Goal: Task Accomplishment & Management: Complete application form

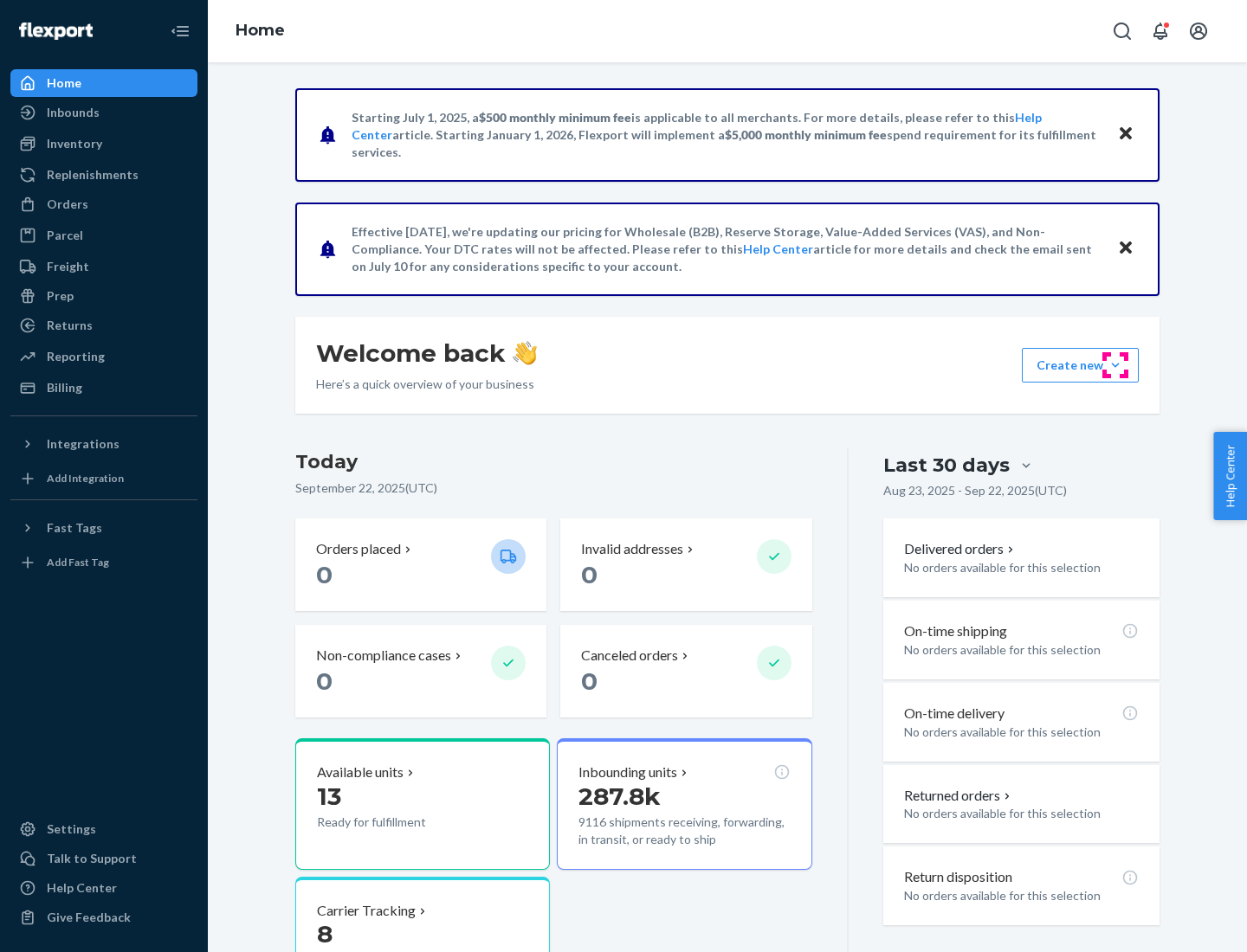
click at [1115, 365] on button "Create new Create new inbound Create new order Create new product" at bounding box center [1079, 365] width 117 height 35
click at [104, 112] on div "Inbounds" at bounding box center [103, 112] width 183 height 24
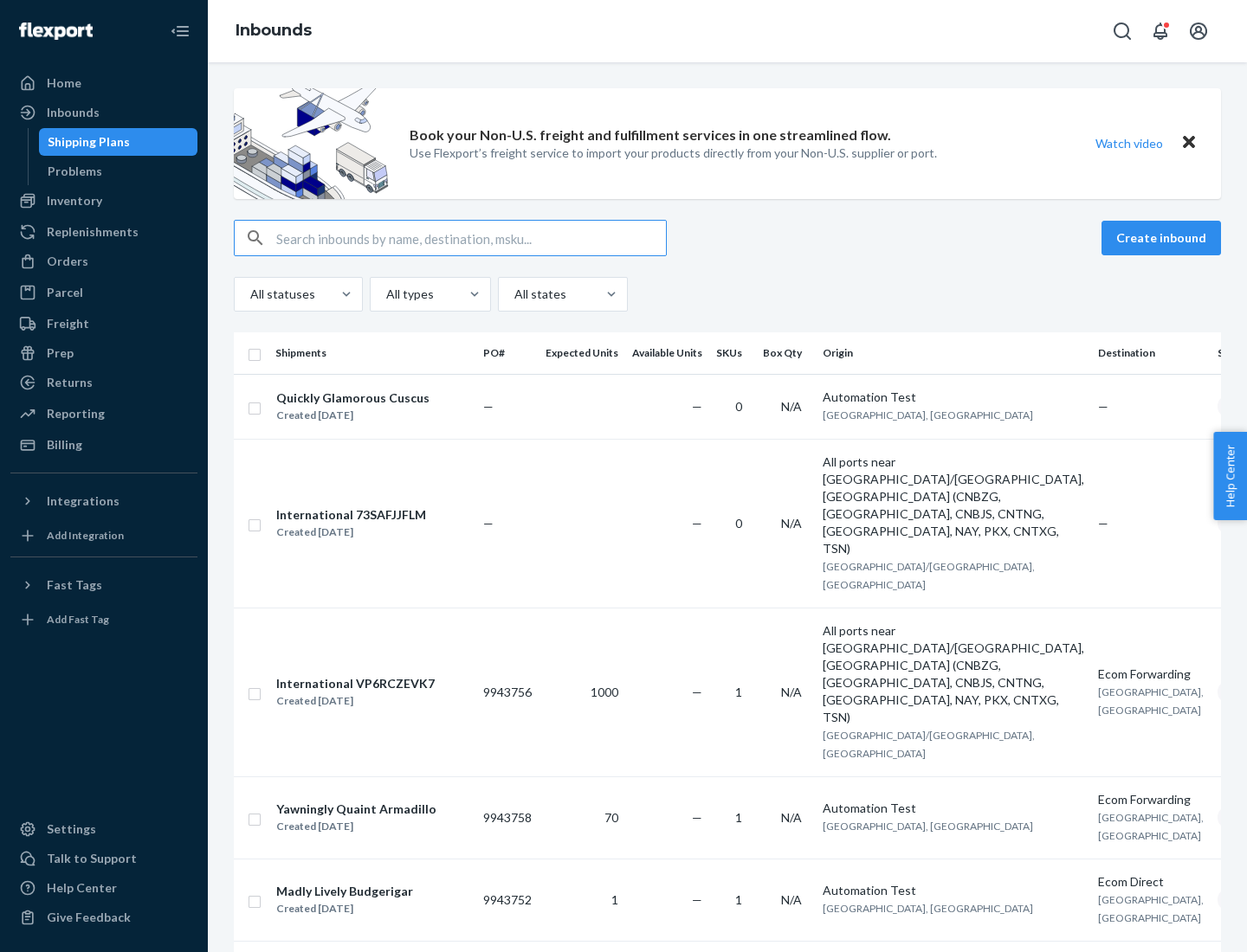
click at [1164, 238] on button "Create inbound" at bounding box center [1161, 238] width 119 height 35
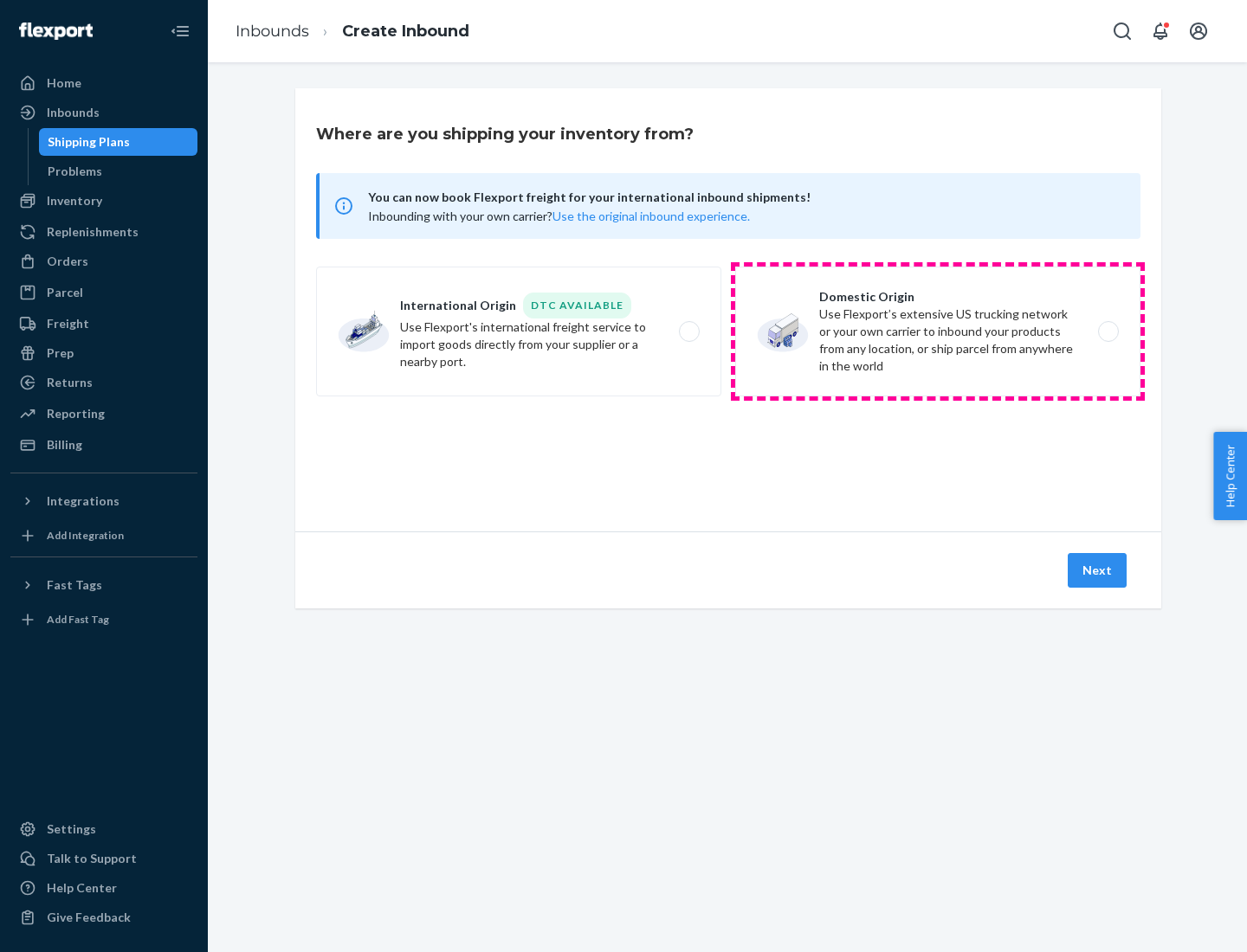
click at [938, 332] on label "Domestic Origin Use Flexport’s extensive US trucking network or your own carrie…" at bounding box center [938, 332] width 405 height 130
click at [1107, 332] on input "Domestic Origin Use Flexport’s extensive US trucking network or your own carrie…" at bounding box center [1113, 333] width 12 height 12
radio input "true"
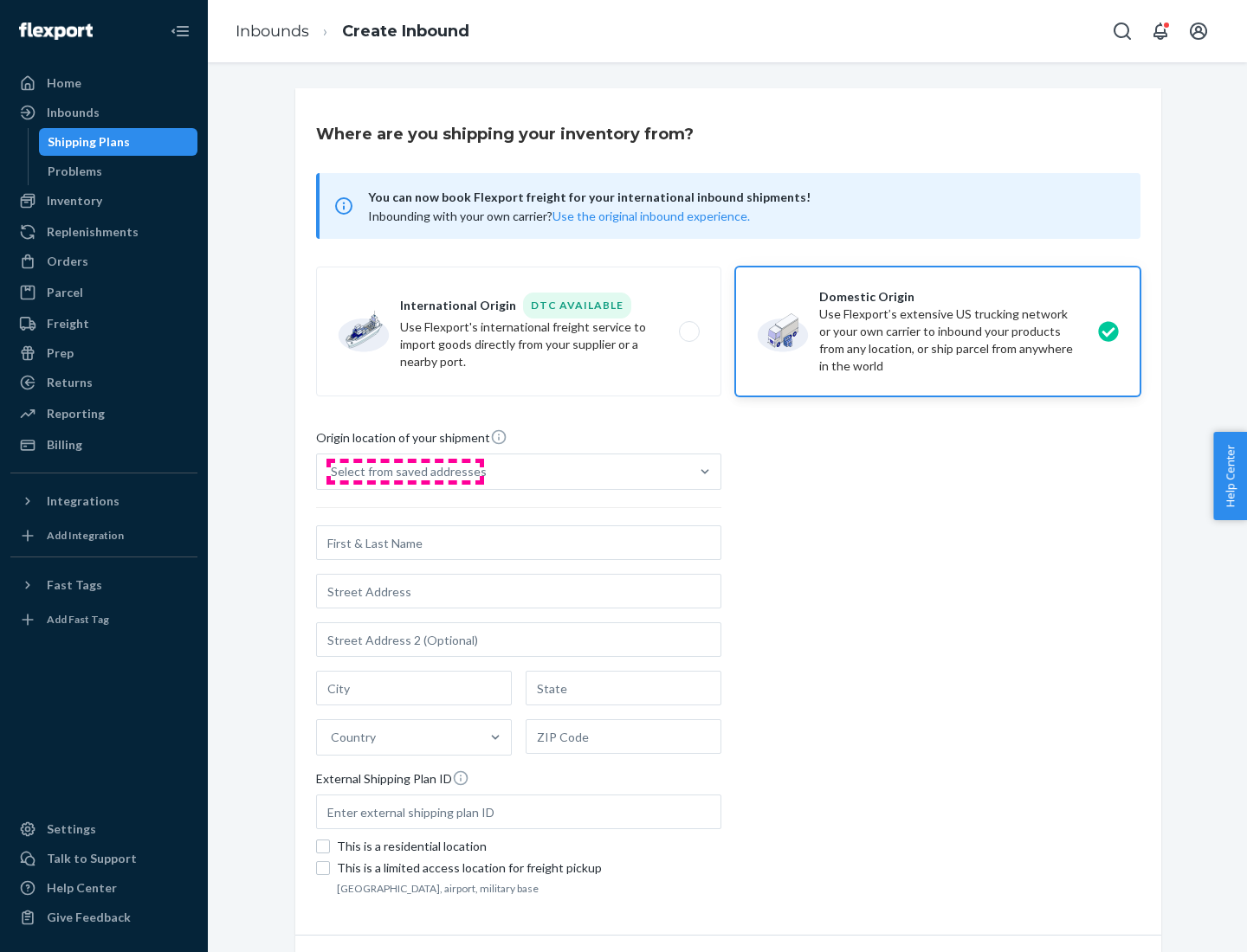
click at [404, 472] on div "Select from saved addresses" at bounding box center [408, 472] width 156 height 17
click at [333, 472] on input "Select from saved addresses" at bounding box center [332, 472] width 2 height 17
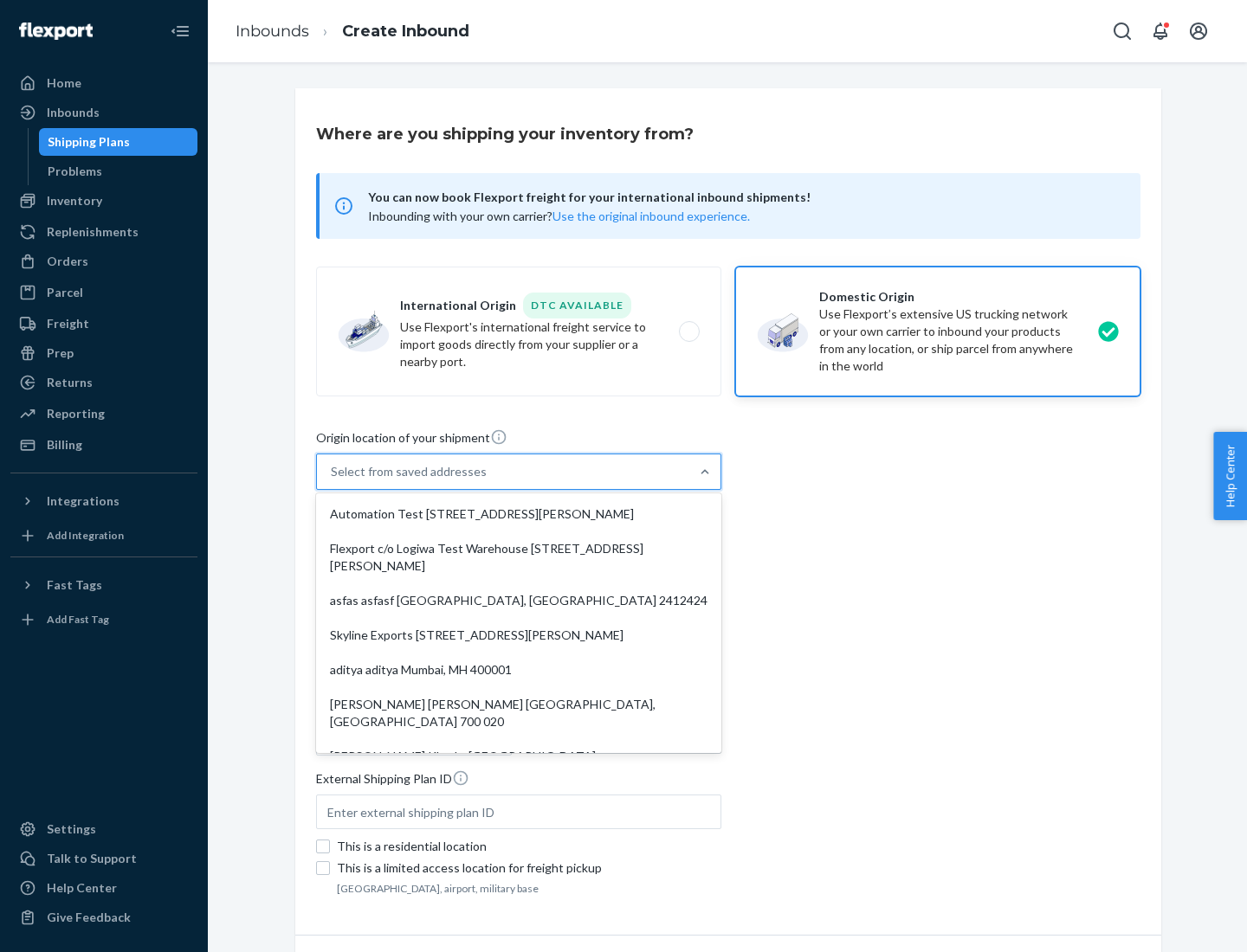
scroll to position [7, 0]
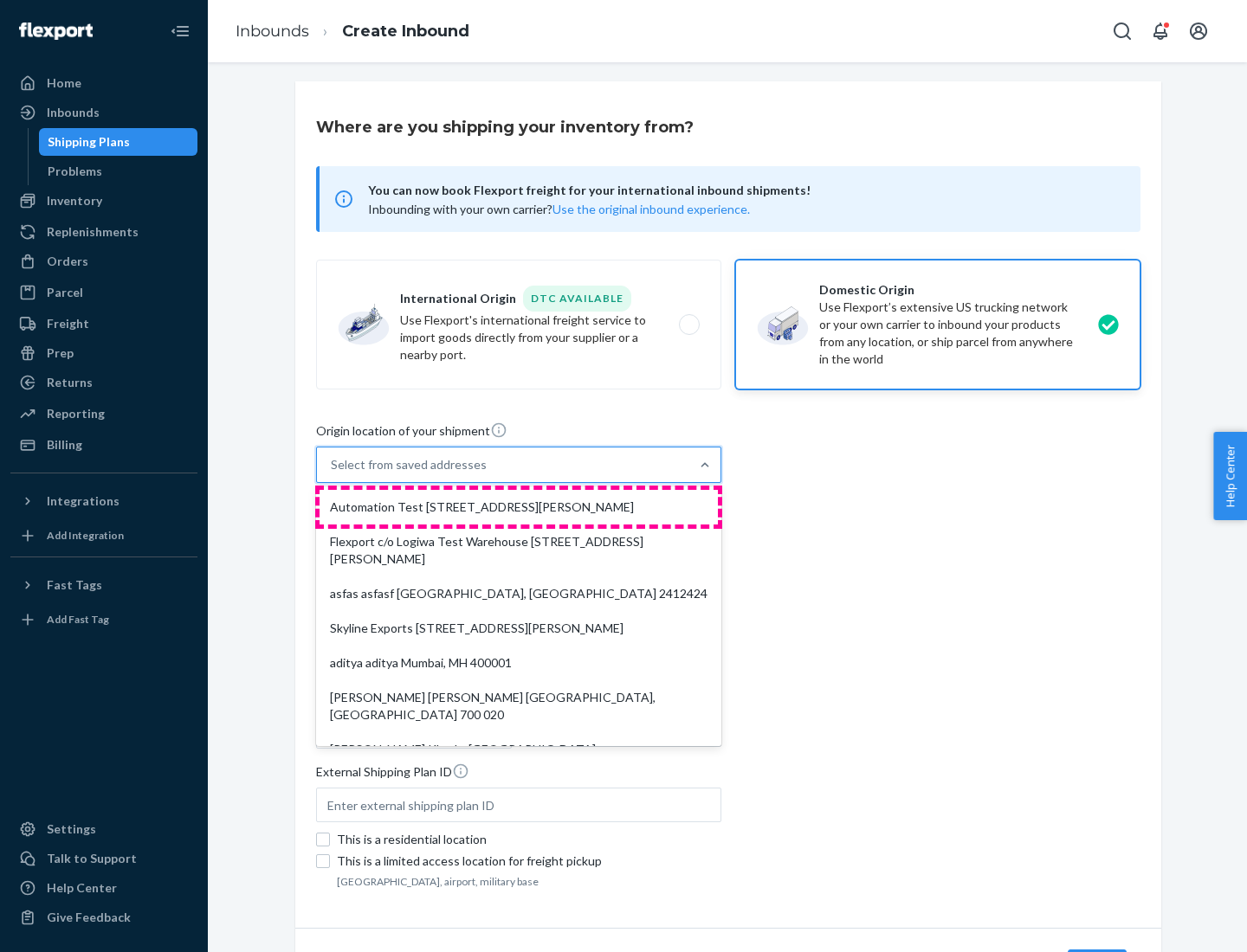
click at [519, 507] on div "Automation Test [STREET_ADDRESS][PERSON_NAME]" at bounding box center [518, 507] width 399 height 35
click at [333, 473] on input "option Automation Test [STREET_ADDRESS][PERSON_NAME]. 9 results available. Use …" at bounding box center [332, 464] width 2 height 17
type input "Automation Test"
type input "9th Floor"
type input "[GEOGRAPHIC_DATA]"
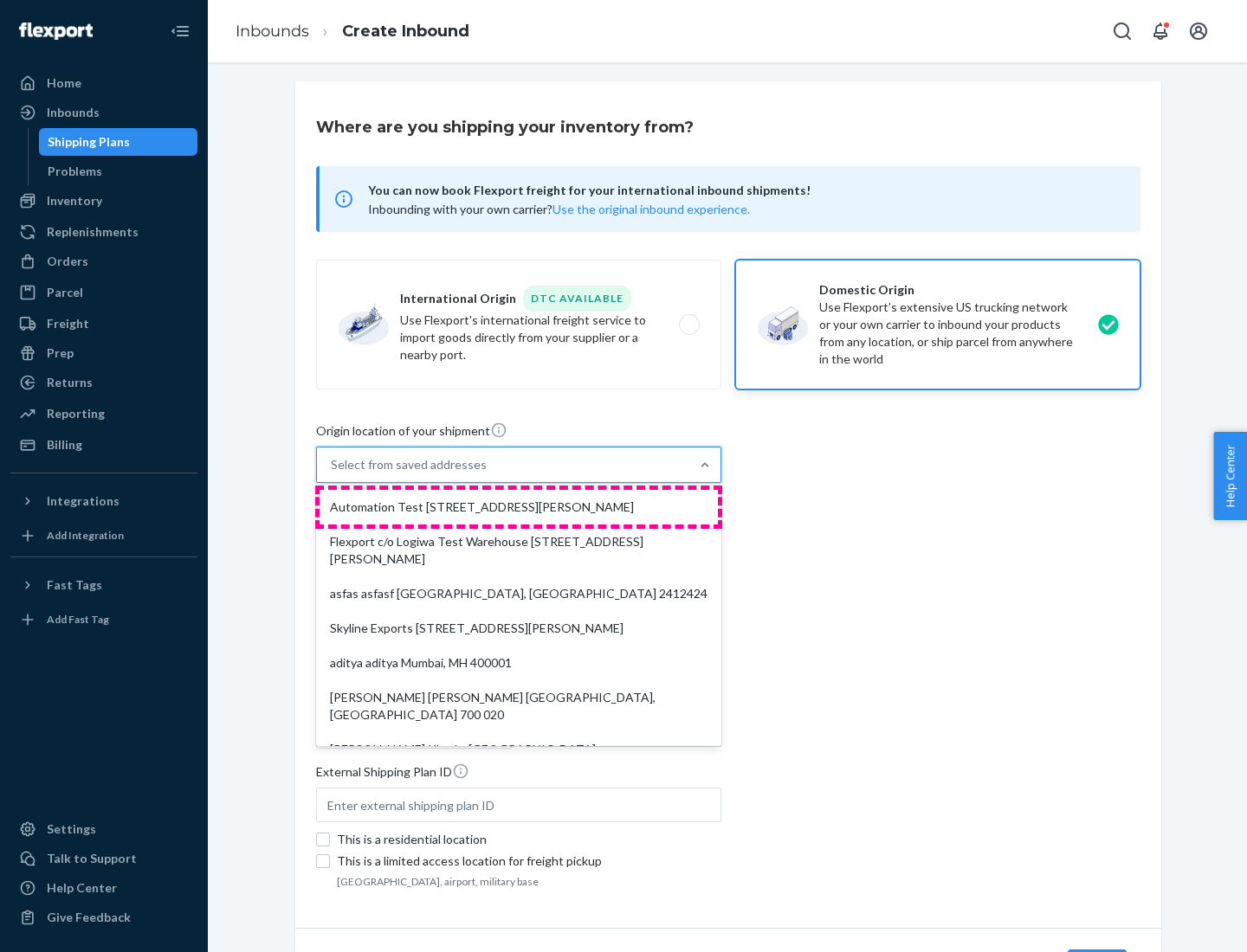
type input "CA"
type input "94104"
type input "[STREET_ADDRESS][PERSON_NAME]"
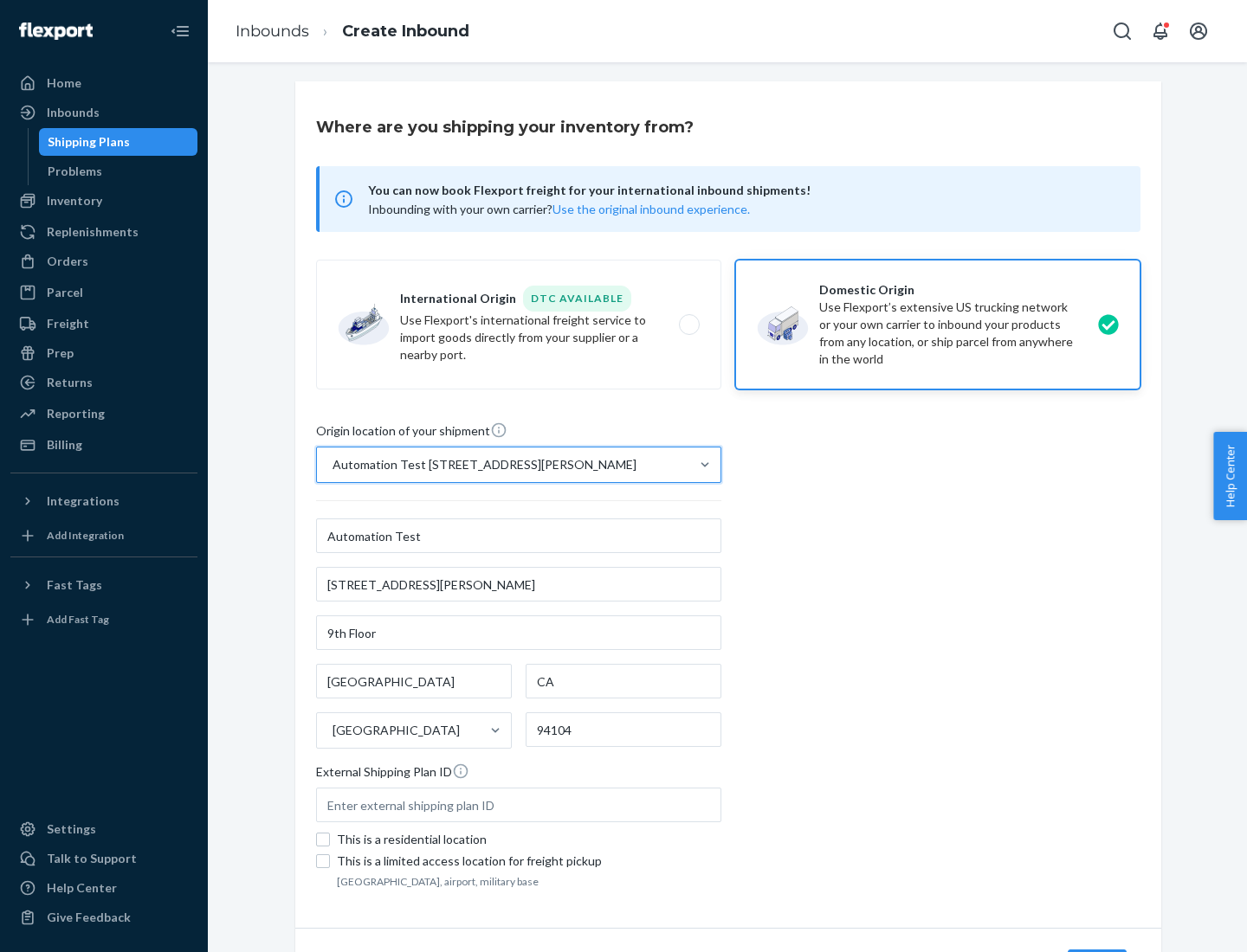
scroll to position [101, 0]
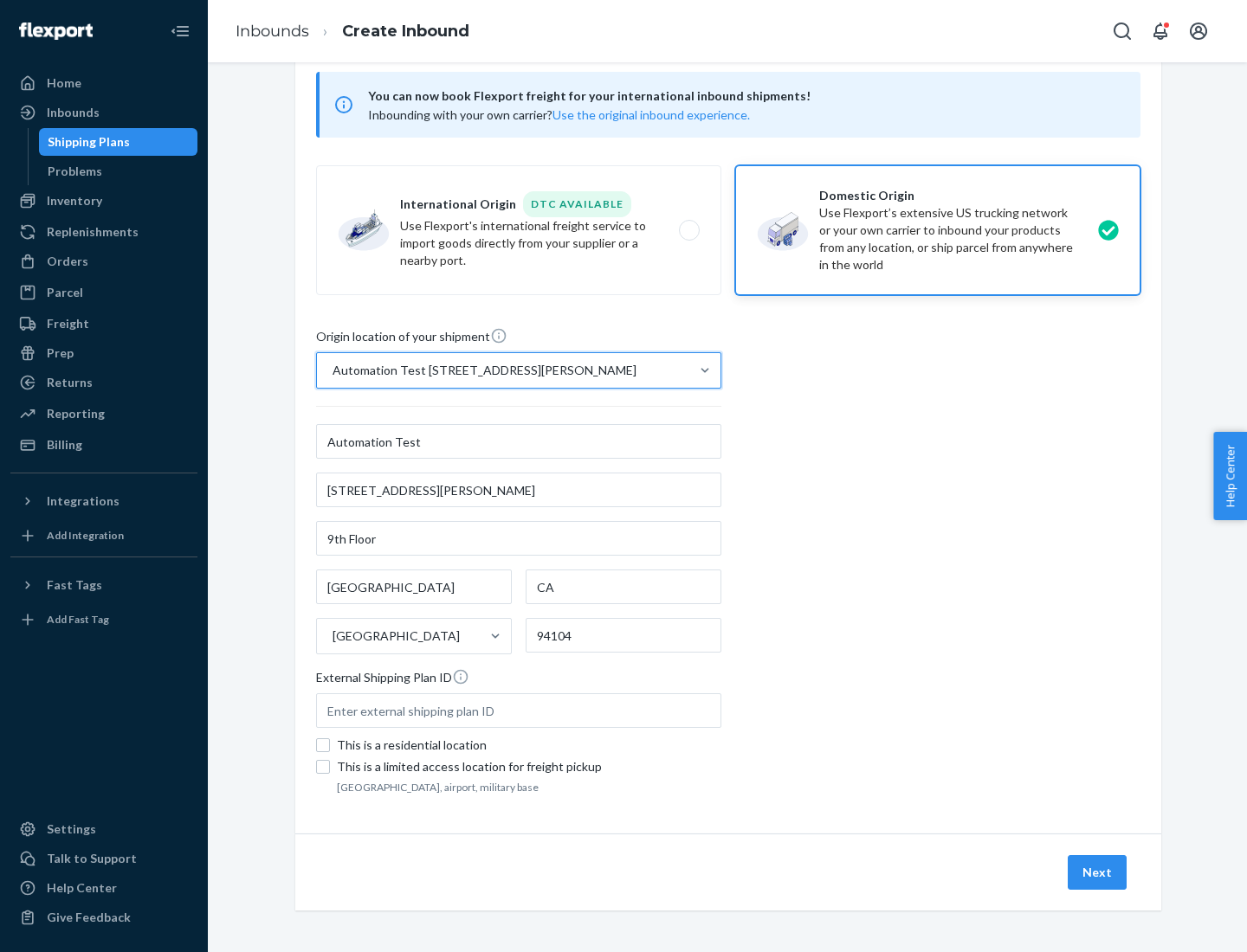
click at [1098, 873] on button "Next" at bounding box center [1097, 873] width 59 height 35
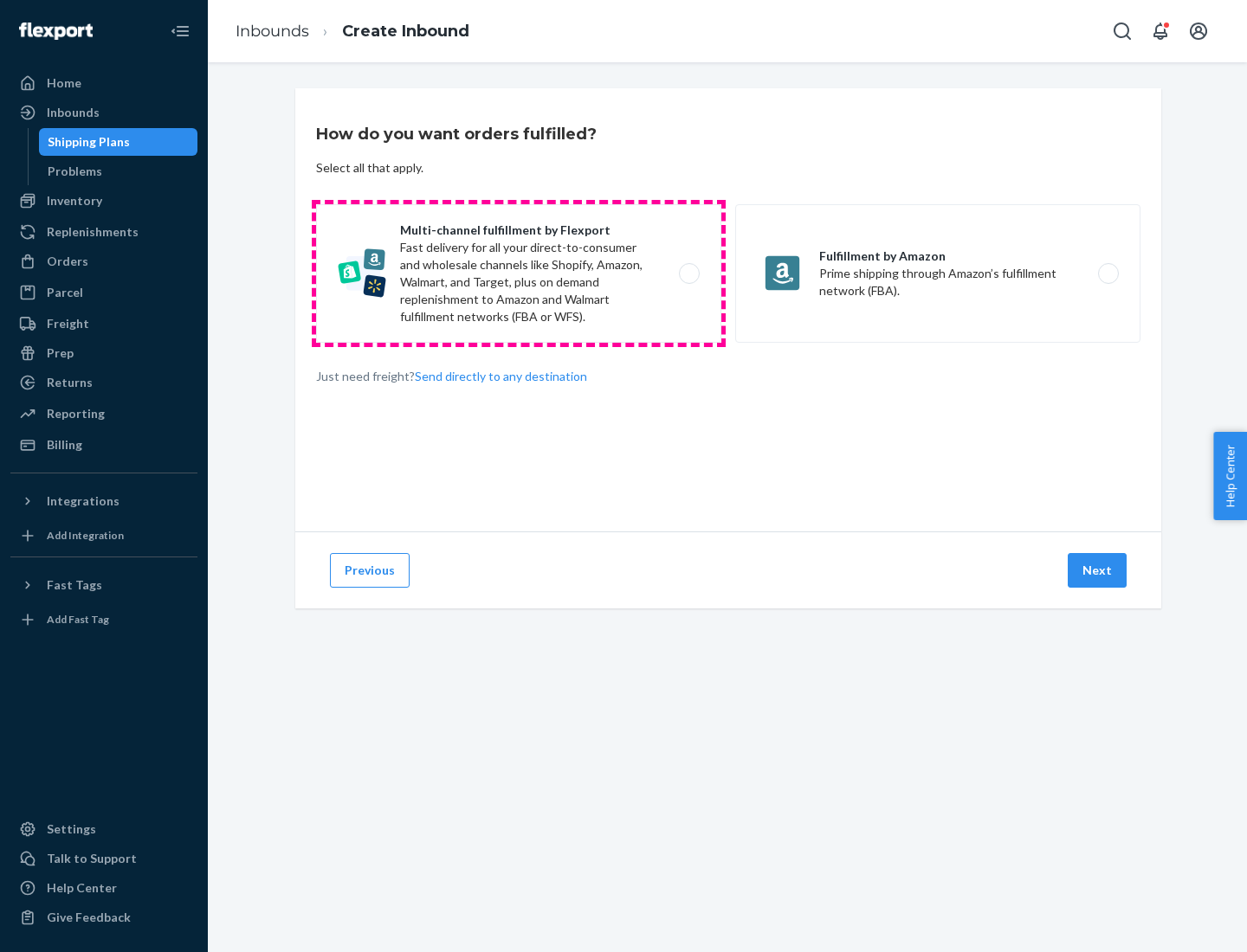
click at [519, 273] on label "Multi-channel fulfillment by Flexport Fast delivery for all your direct-to-cons…" at bounding box center [519, 273] width 405 height 139
click at [688, 273] on input "Multi-channel fulfillment by Flexport Fast delivery for all your direct-to-cons…" at bounding box center [694, 274] width 12 height 12
radio input "true"
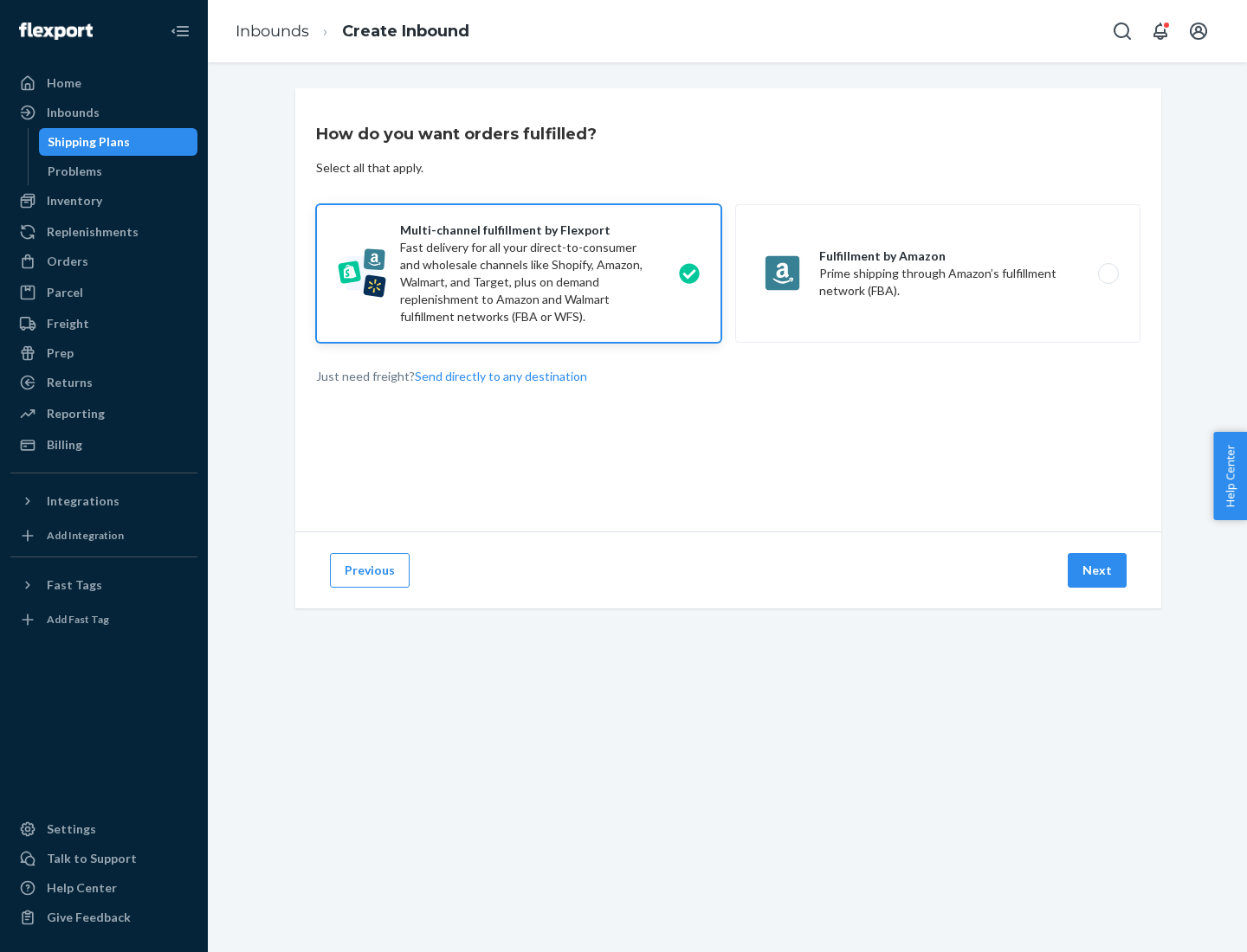
click at [1098, 570] on button "Next" at bounding box center [1097, 570] width 59 height 35
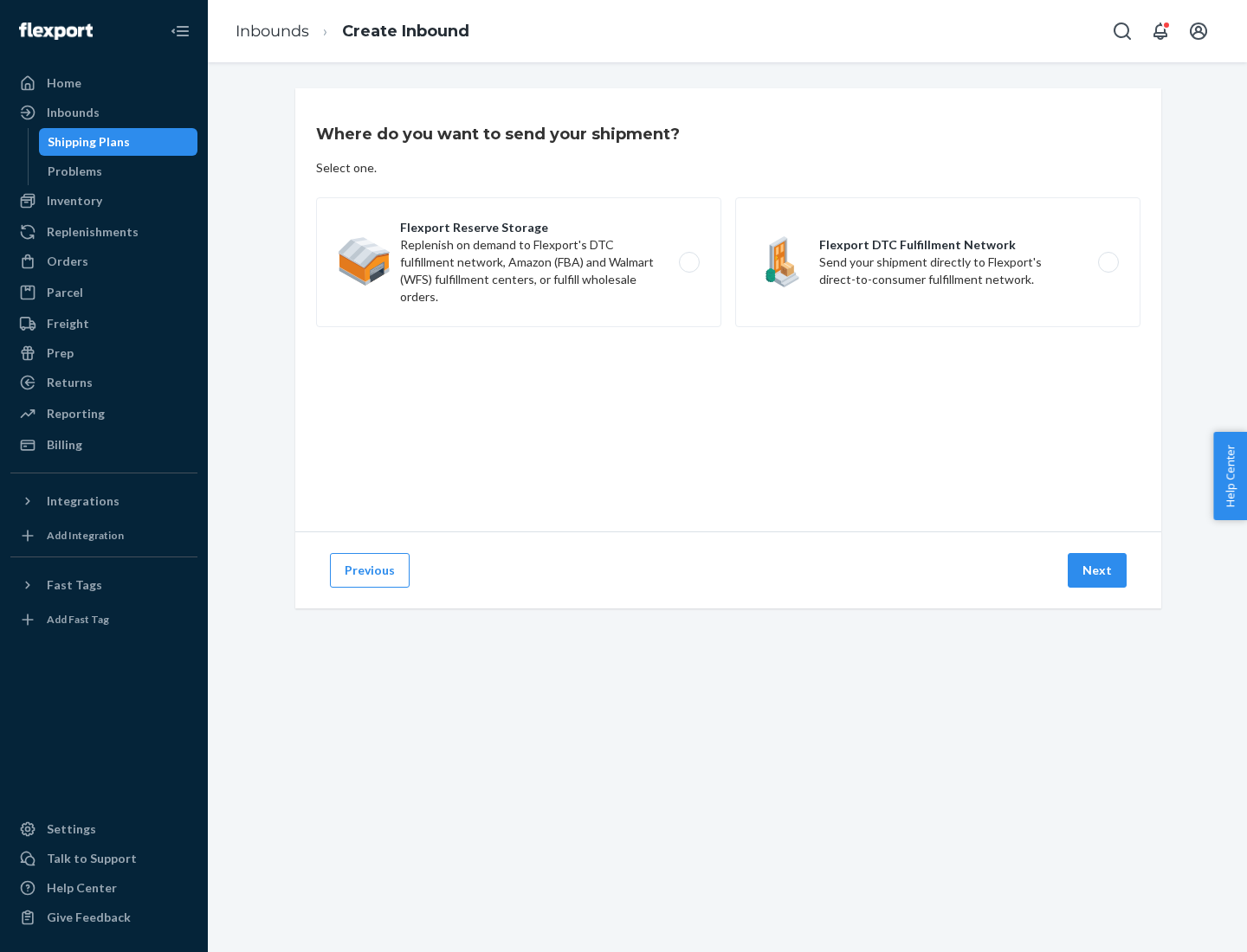
click at [938, 263] on label "Flexport DTC Fulfillment Network Send your shipment directly to Flexport's dire…" at bounding box center [938, 263] width 405 height 130
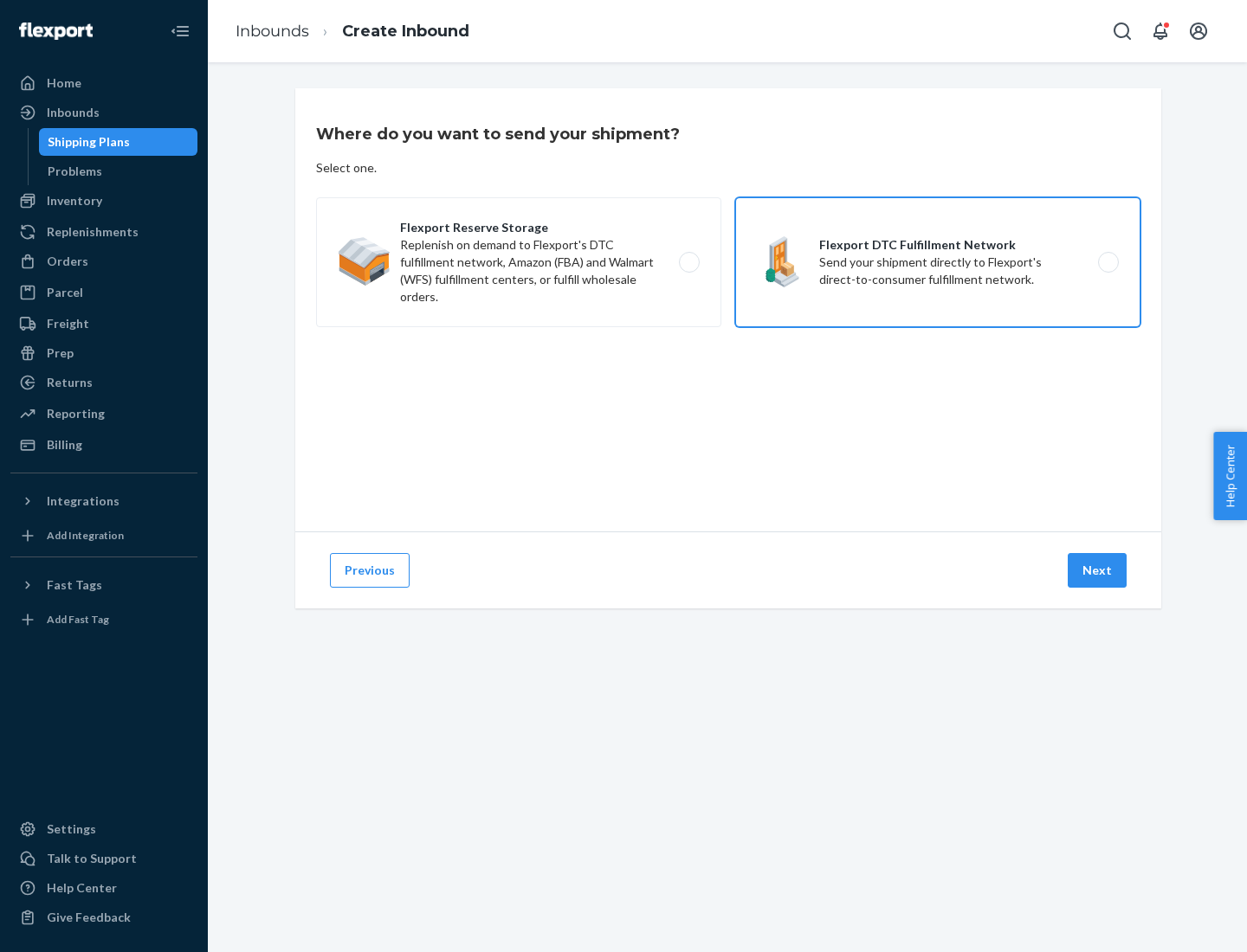
click at [1107, 263] on input "Flexport DTC Fulfillment Network Send your shipment directly to Flexport's dire…" at bounding box center [1113, 263] width 12 height 12
radio input "true"
click at [1098, 570] on button "Next" at bounding box center [1097, 570] width 59 height 35
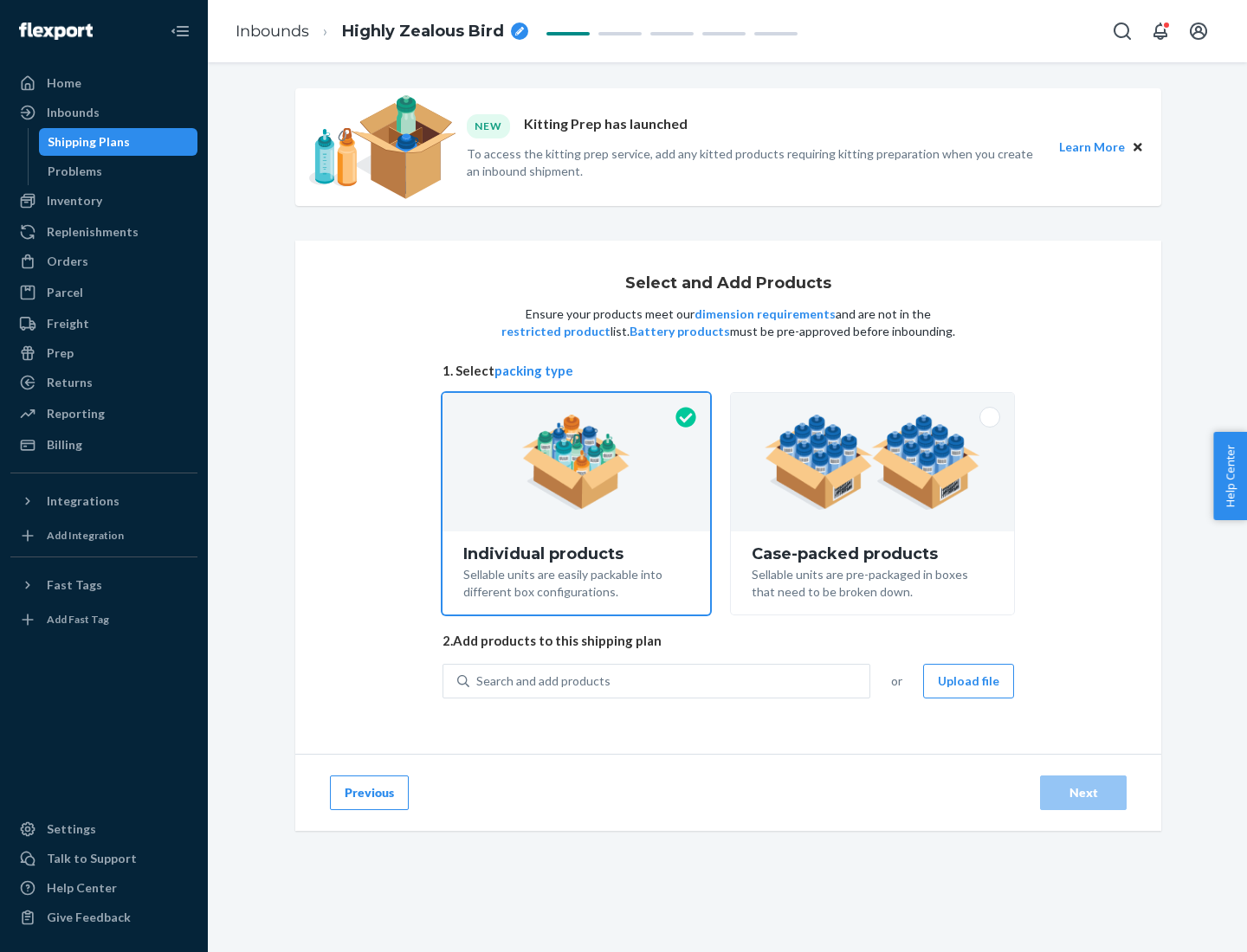
click at [873, 462] on img at bounding box center [872, 462] width 215 height 95
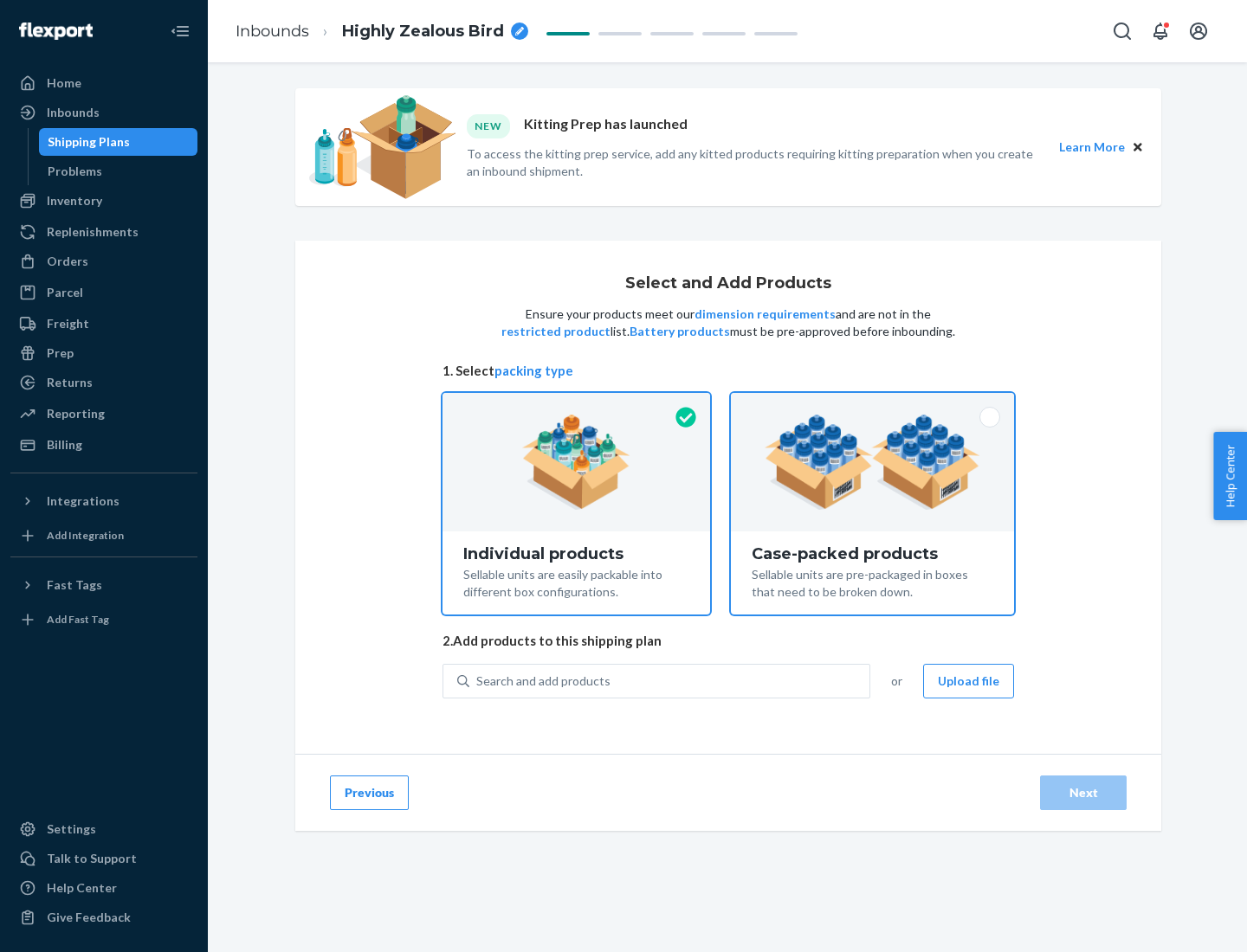
click at [873, 404] on input "Case-packed products Sellable units are pre-packaged in boxes that need to be b…" at bounding box center [873, 398] width 12 height 12
radio input "true"
radio input "false"
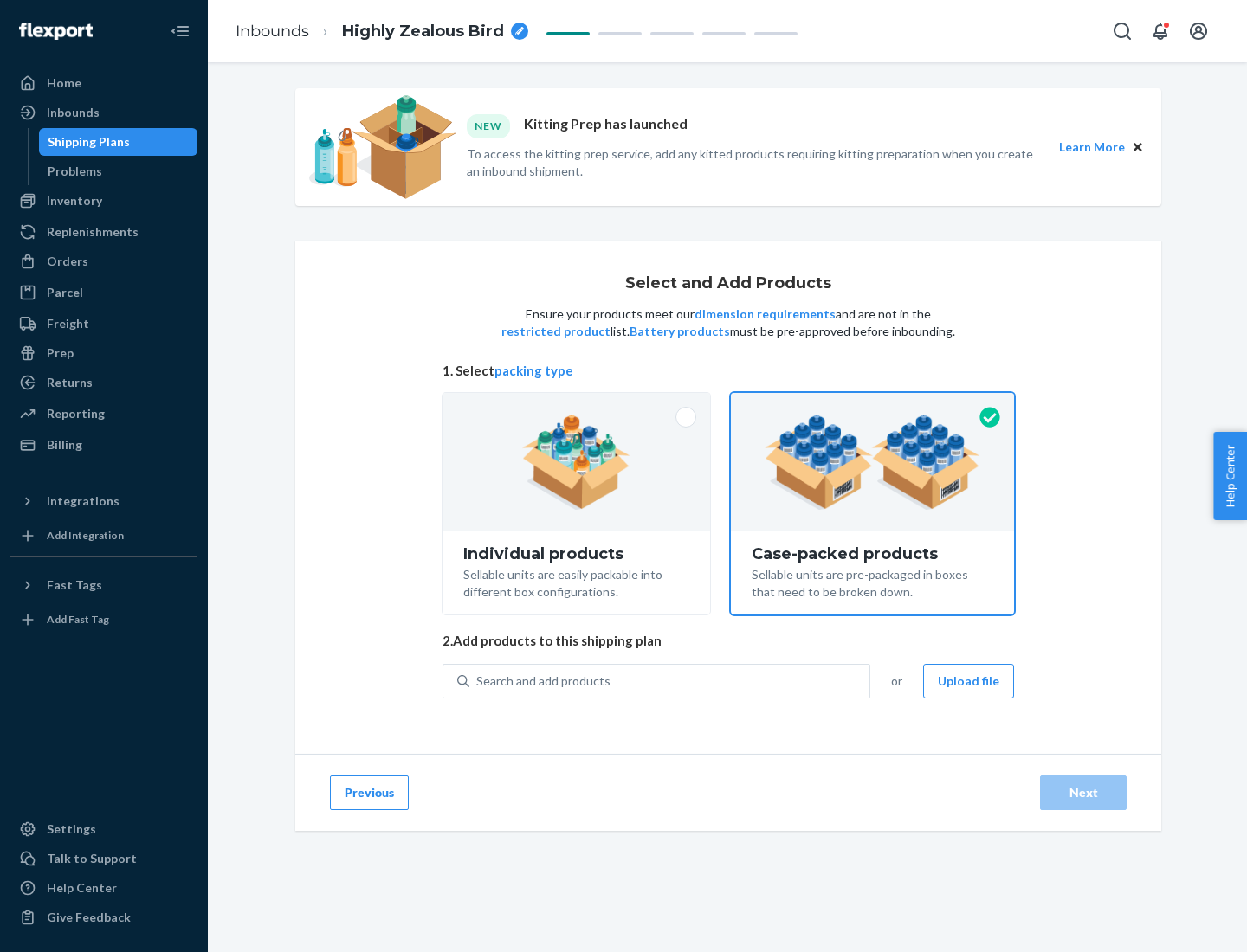
click at [670, 681] on div "Search and add products" at bounding box center [669, 682] width 400 height 31
click at [478, 681] on input "Search and add products" at bounding box center [477, 682] width 2 height 17
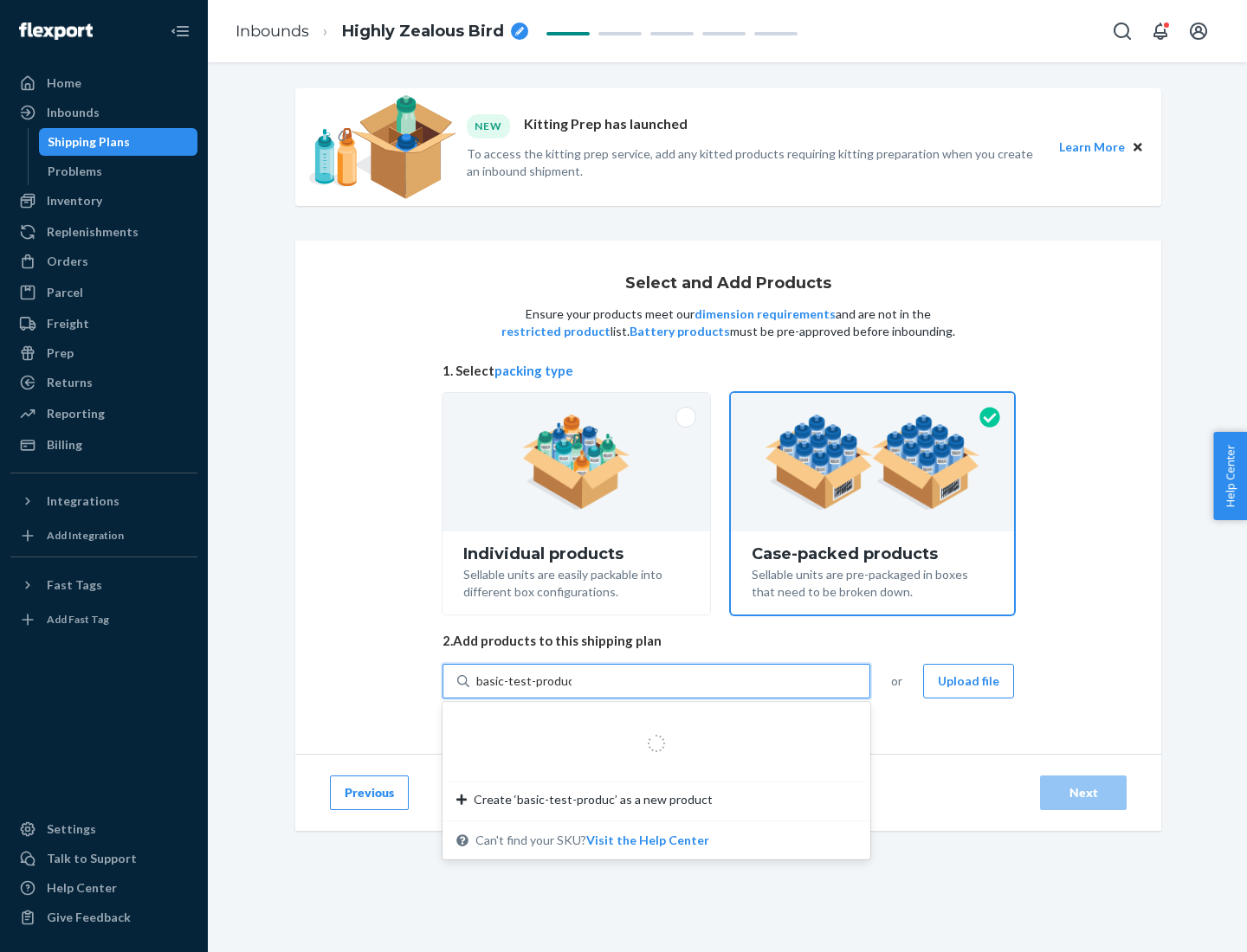
type input "basic-test-product-1"
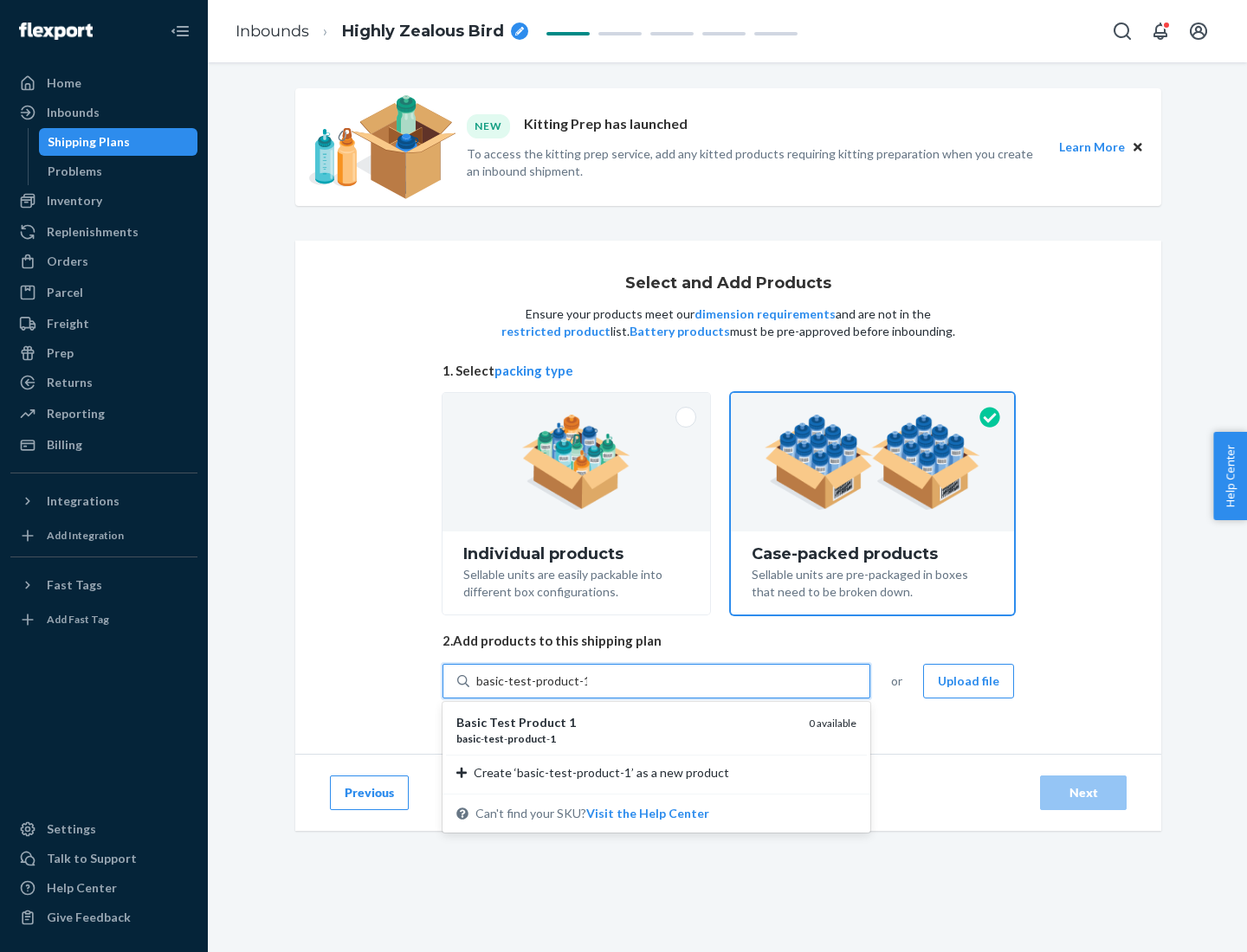
click at [625, 739] on div "basic - test - product - 1" at bounding box center [624, 738] width 338 height 15
click at [587, 690] on input "basic-test-product-1" at bounding box center [531, 682] width 111 height 17
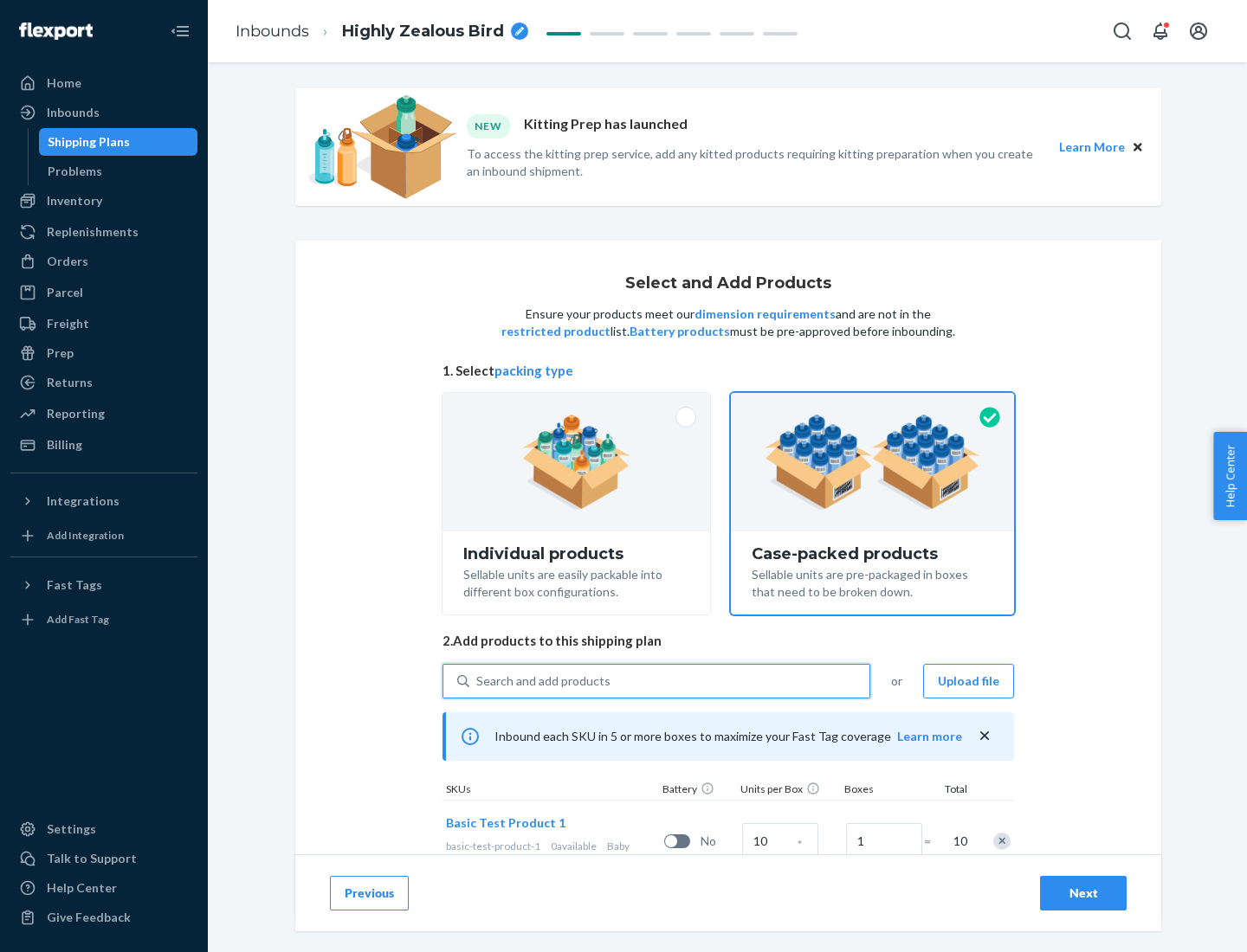
scroll to position [62, 0]
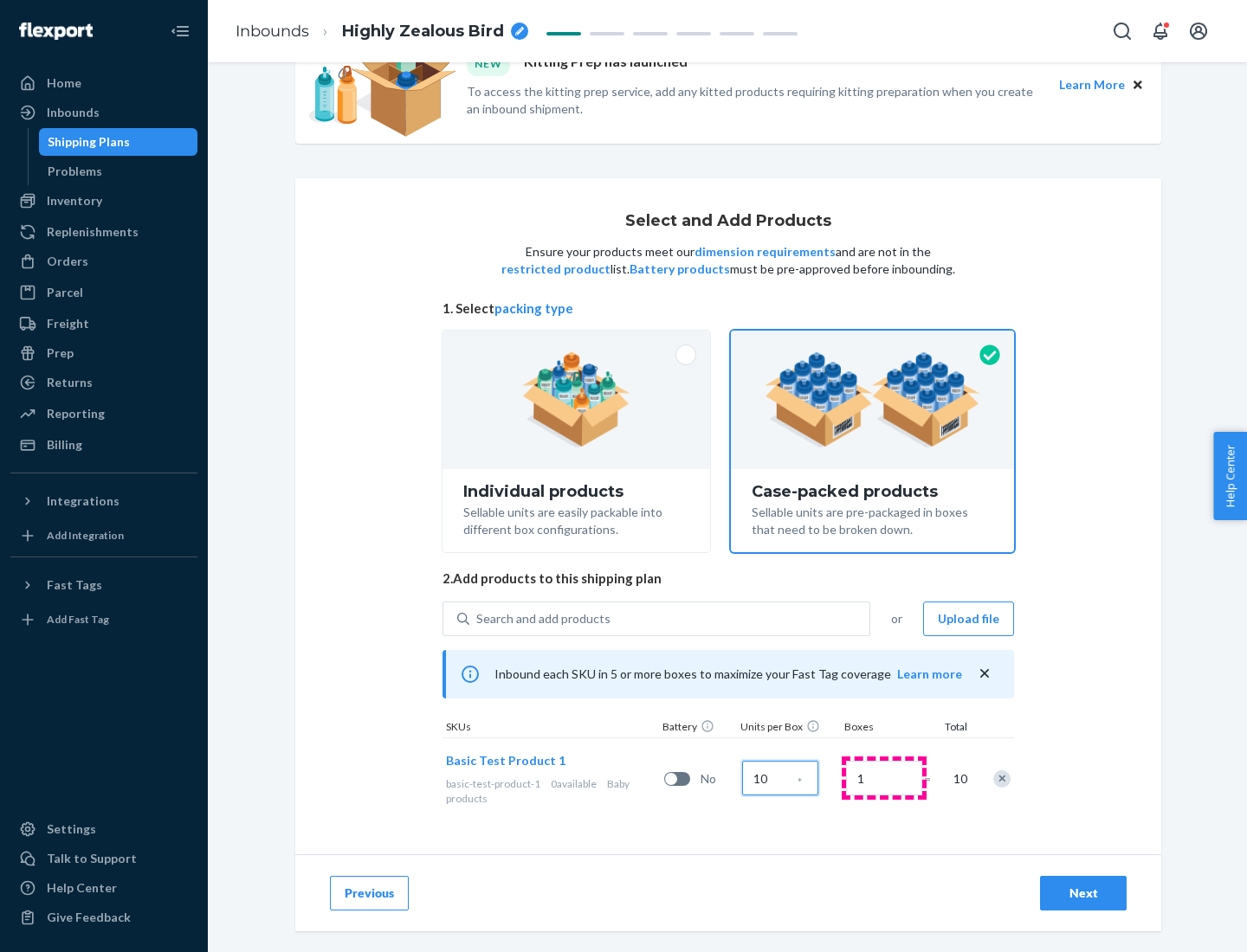
type input "10"
type input "7"
click at [1083, 893] on div "Next" at bounding box center [1082, 893] width 57 height 17
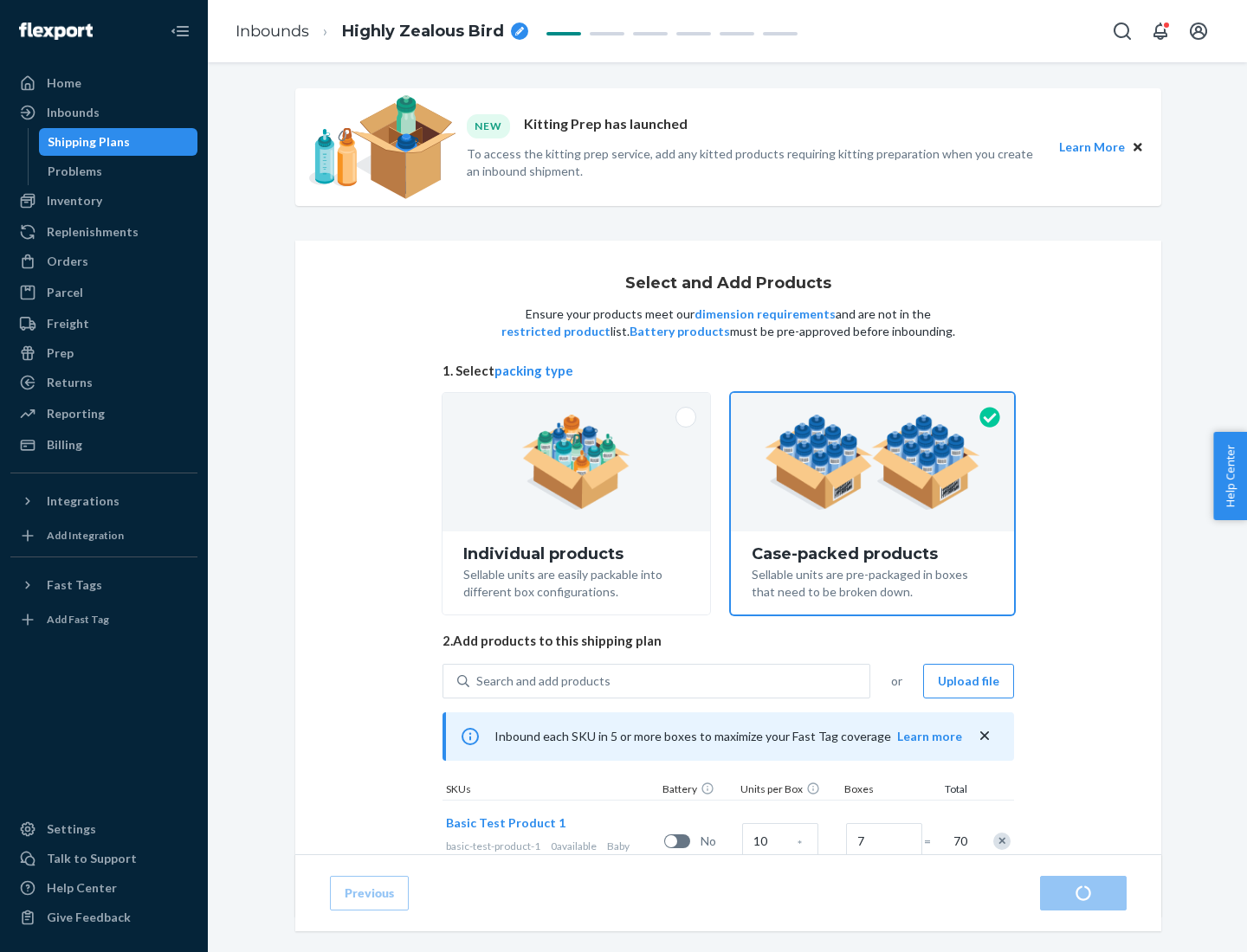
radio input "true"
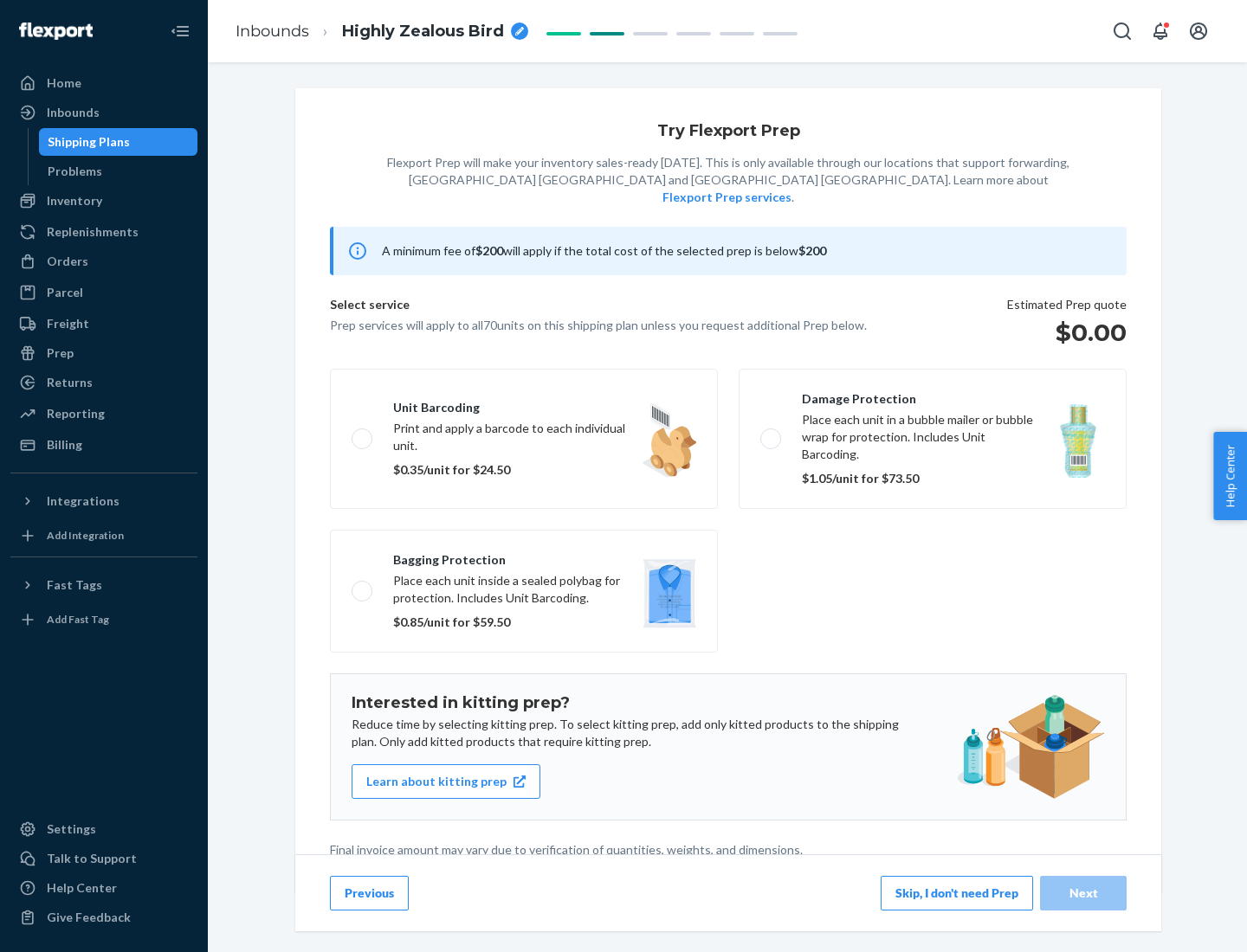
scroll to position [4, 0]
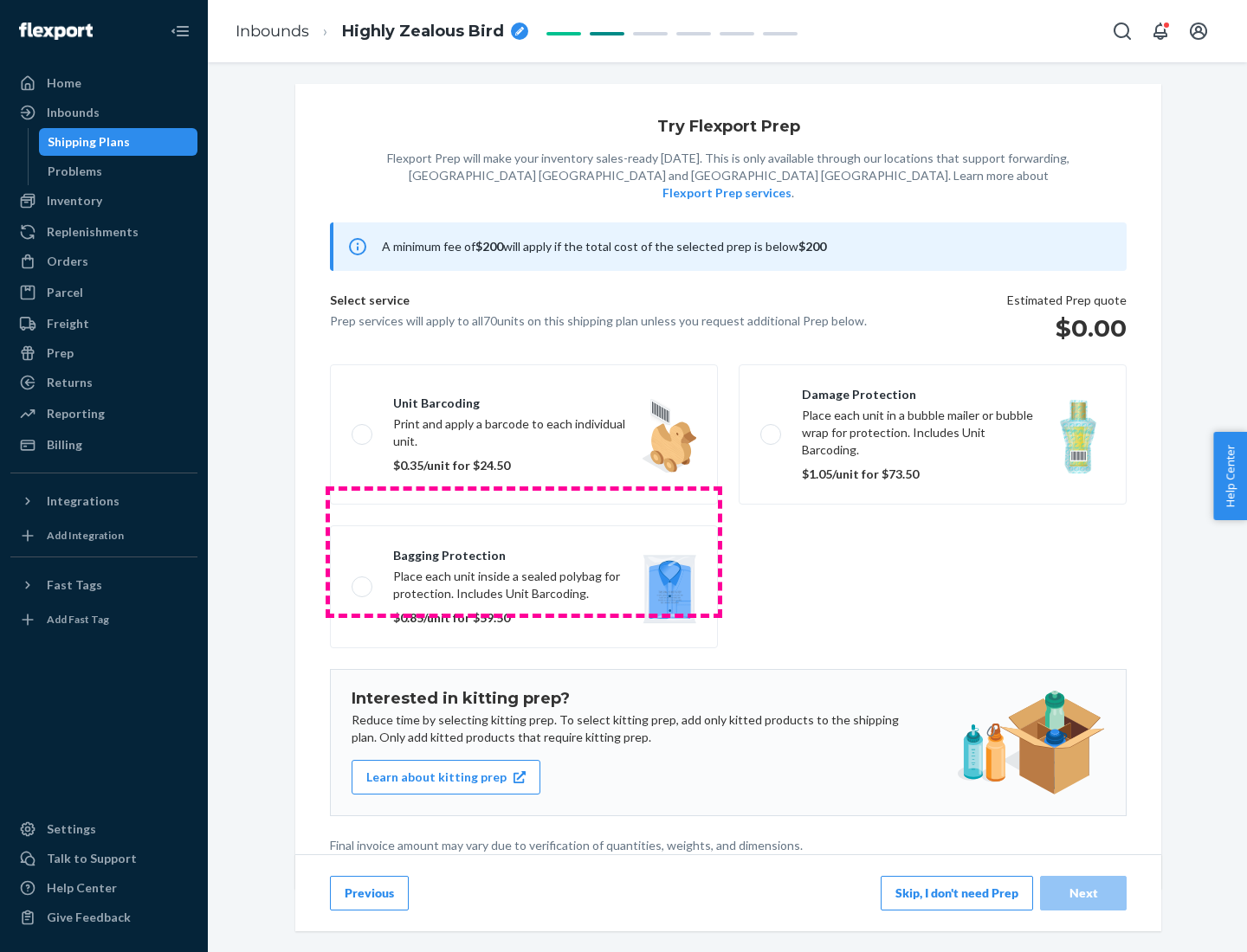
click at [524, 552] on label "Bagging protection Place each unit inside a sealed polybag for protection. Incl…" at bounding box center [524, 587] width 388 height 123
click at [363, 581] on input "Bagging protection Place each unit inside a sealed polybag for protection. Incl…" at bounding box center [357, 587] width 12 height 12
checkbox input "true"
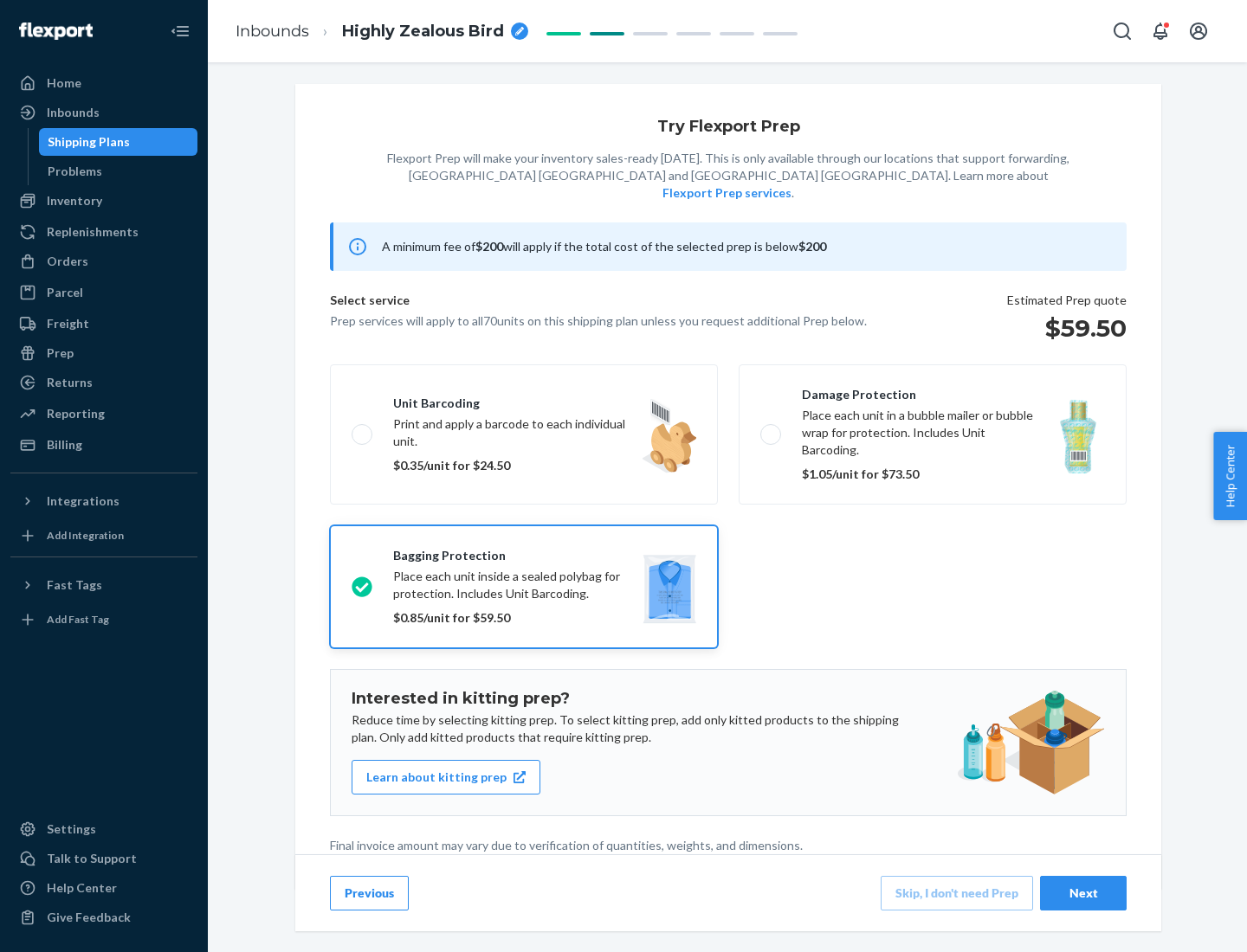
click at [1083, 892] on div "Next" at bounding box center [1082, 893] width 57 height 17
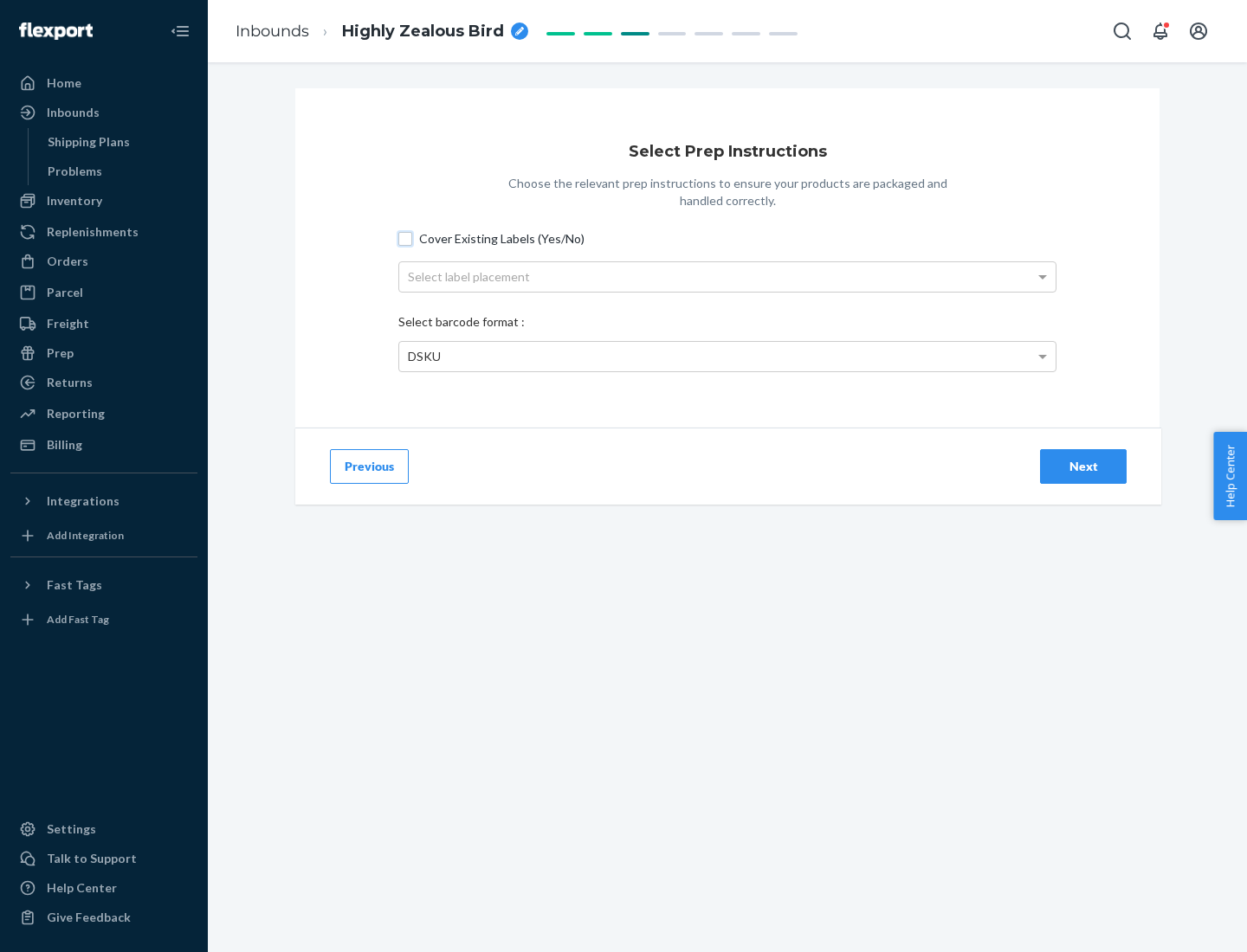
click at [405, 238] on input "Cover Existing Labels (Yes/No)" at bounding box center [405, 238] width 14 height 14
checkbox input "true"
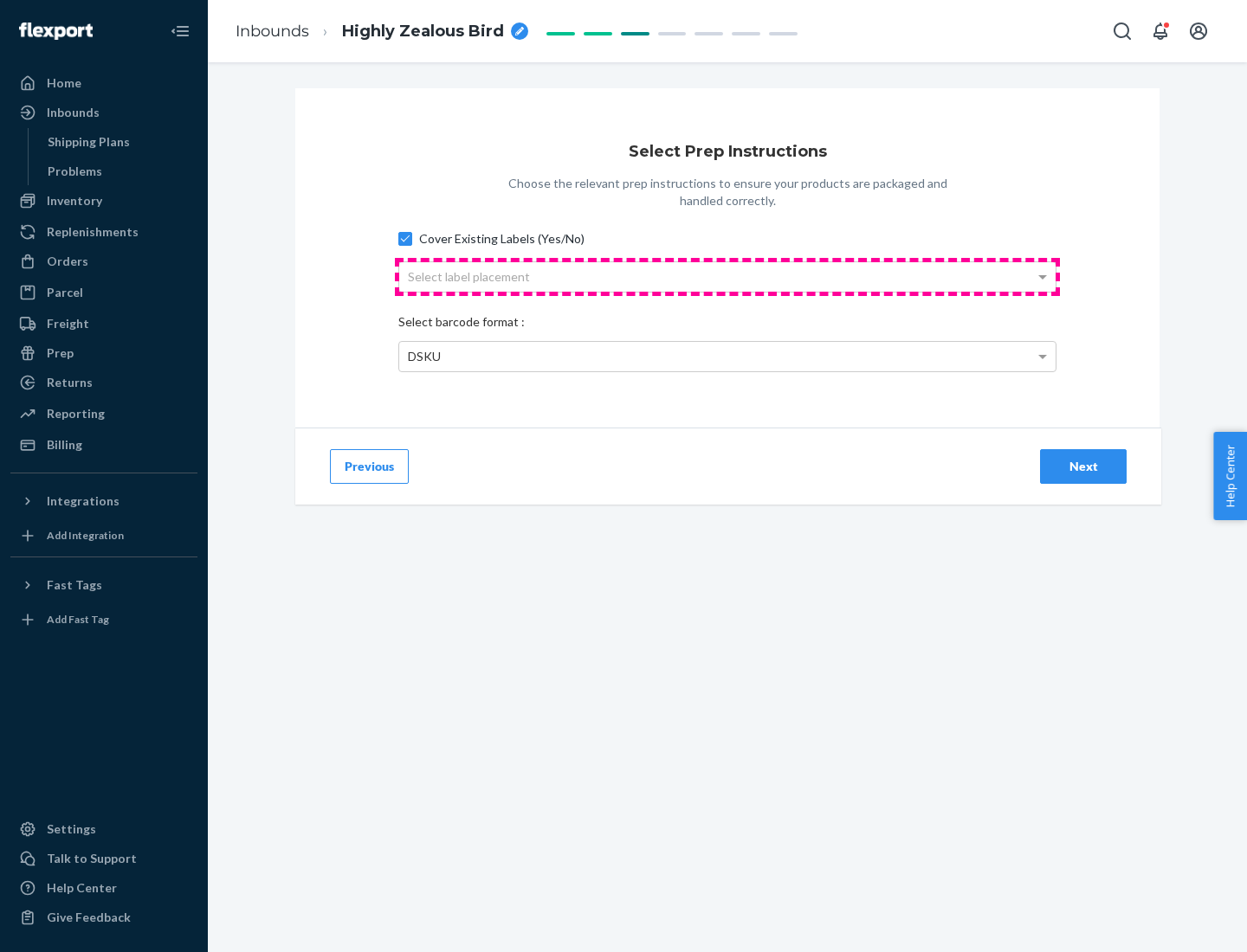
click at [727, 276] on div "Select label placement" at bounding box center [727, 277] width 656 height 29
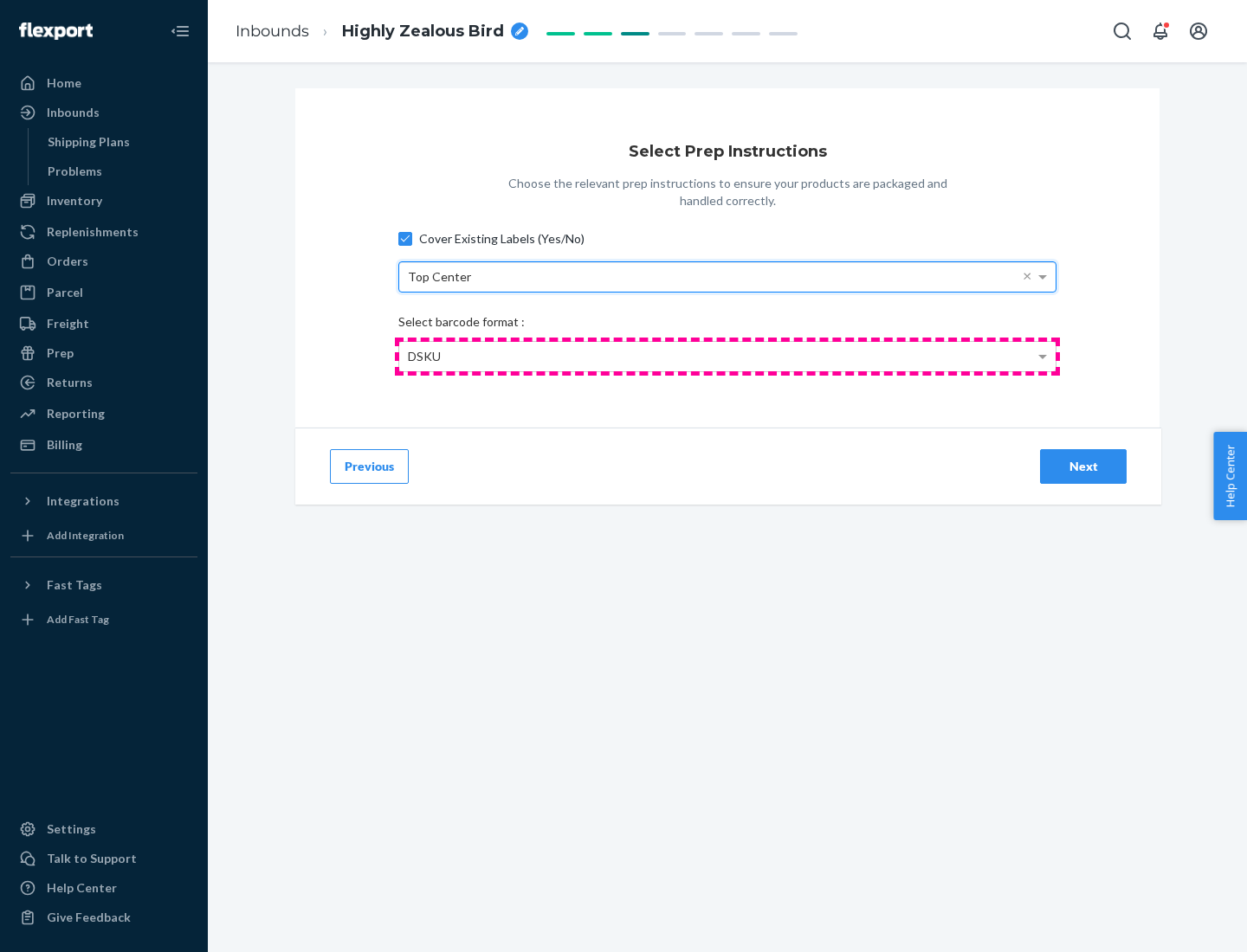
click at [727, 356] on div "DSKU" at bounding box center [727, 357] width 656 height 29
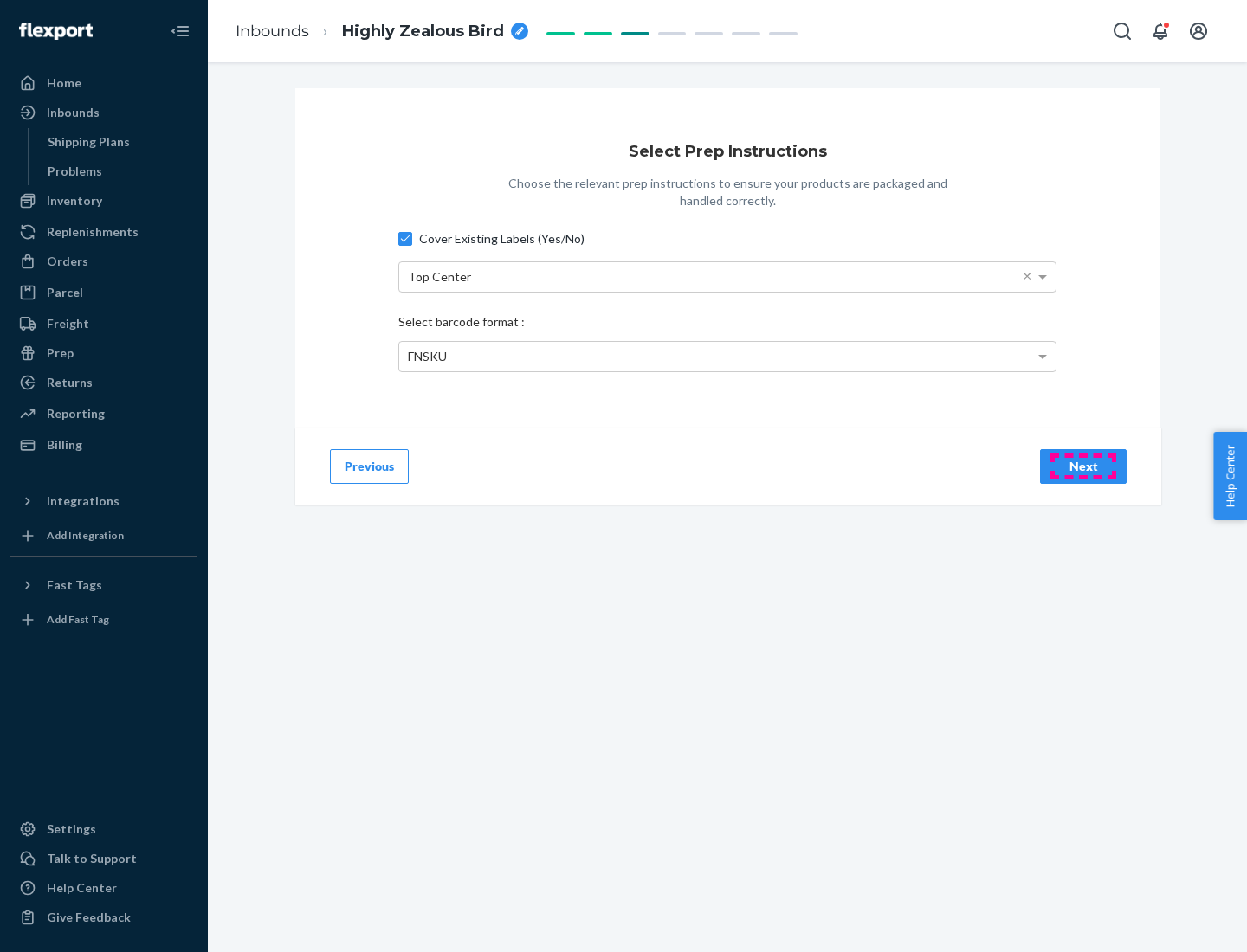
click at [1083, 465] on div "Next" at bounding box center [1082, 466] width 57 height 17
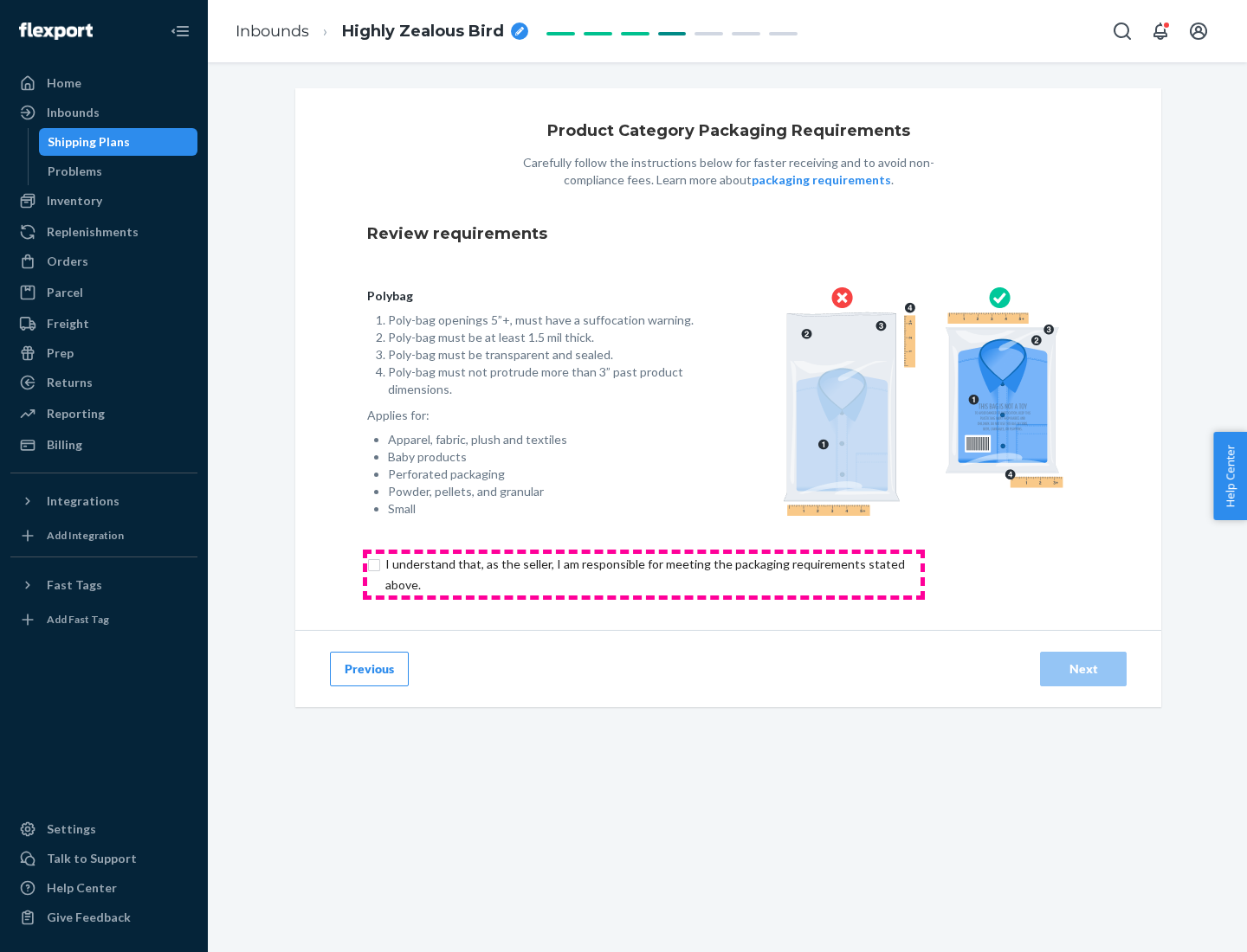
click at [643, 574] on input "checkbox" at bounding box center [655, 574] width 576 height 42
checkbox input "true"
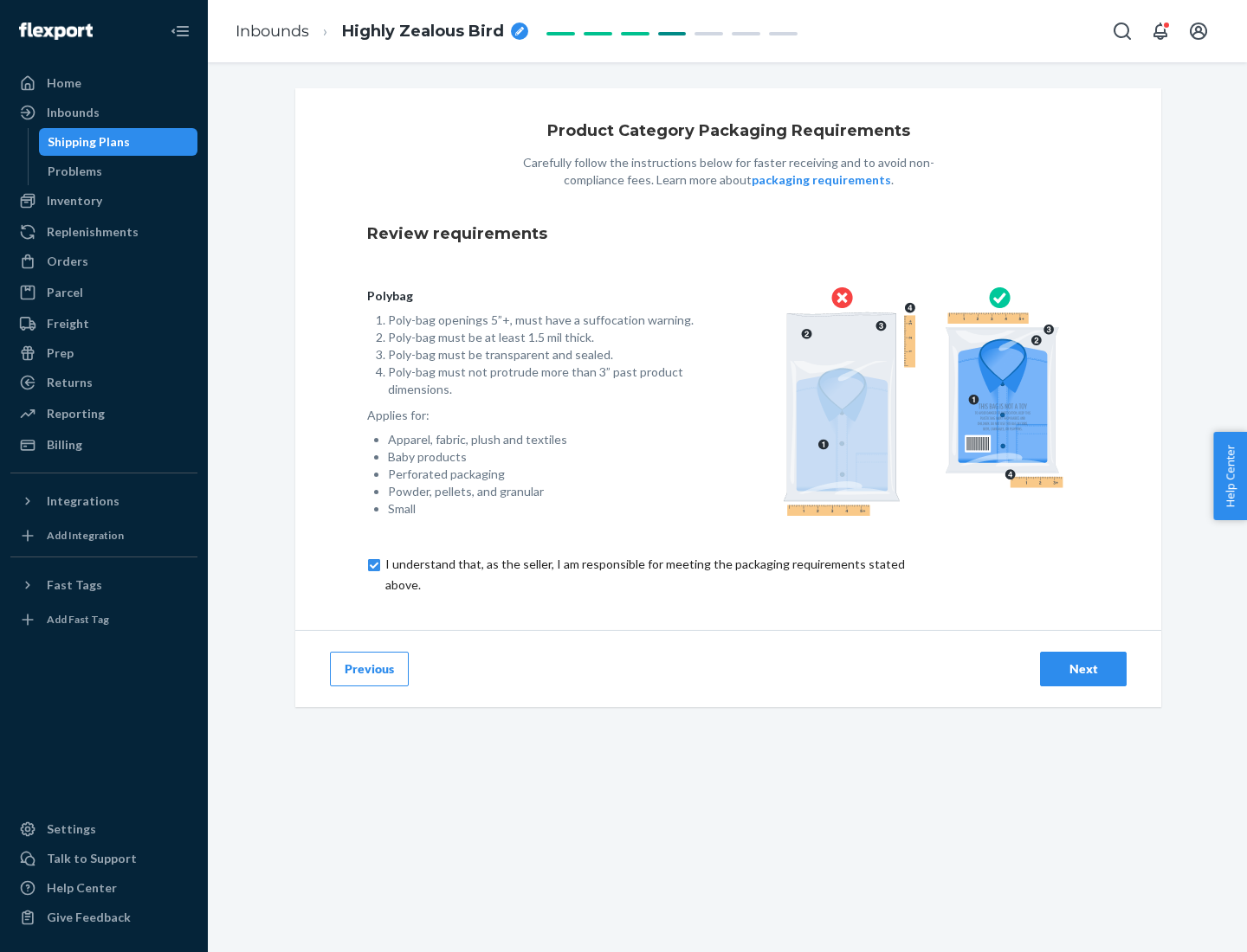
click at [1083, 668] on div "Next" at bounding box center [1082, 669] width 57 height 17
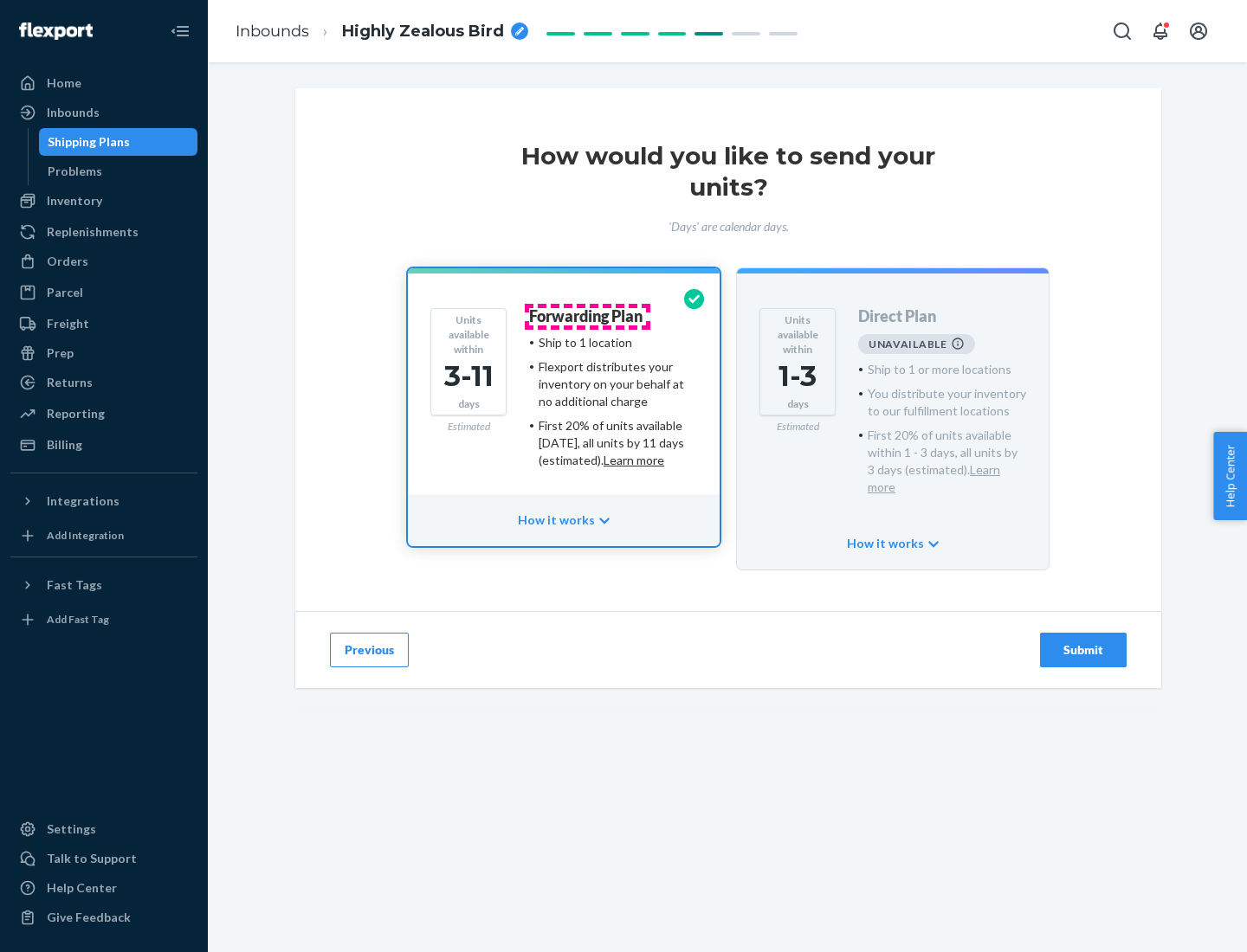
click at [587, 316] on h4 "Forwarding Plan" at bounding box center [585, 317] width 113 height 17
click at [1083, 642] on div "Submit" at bounding box center [1082, 651] width 57 height 17
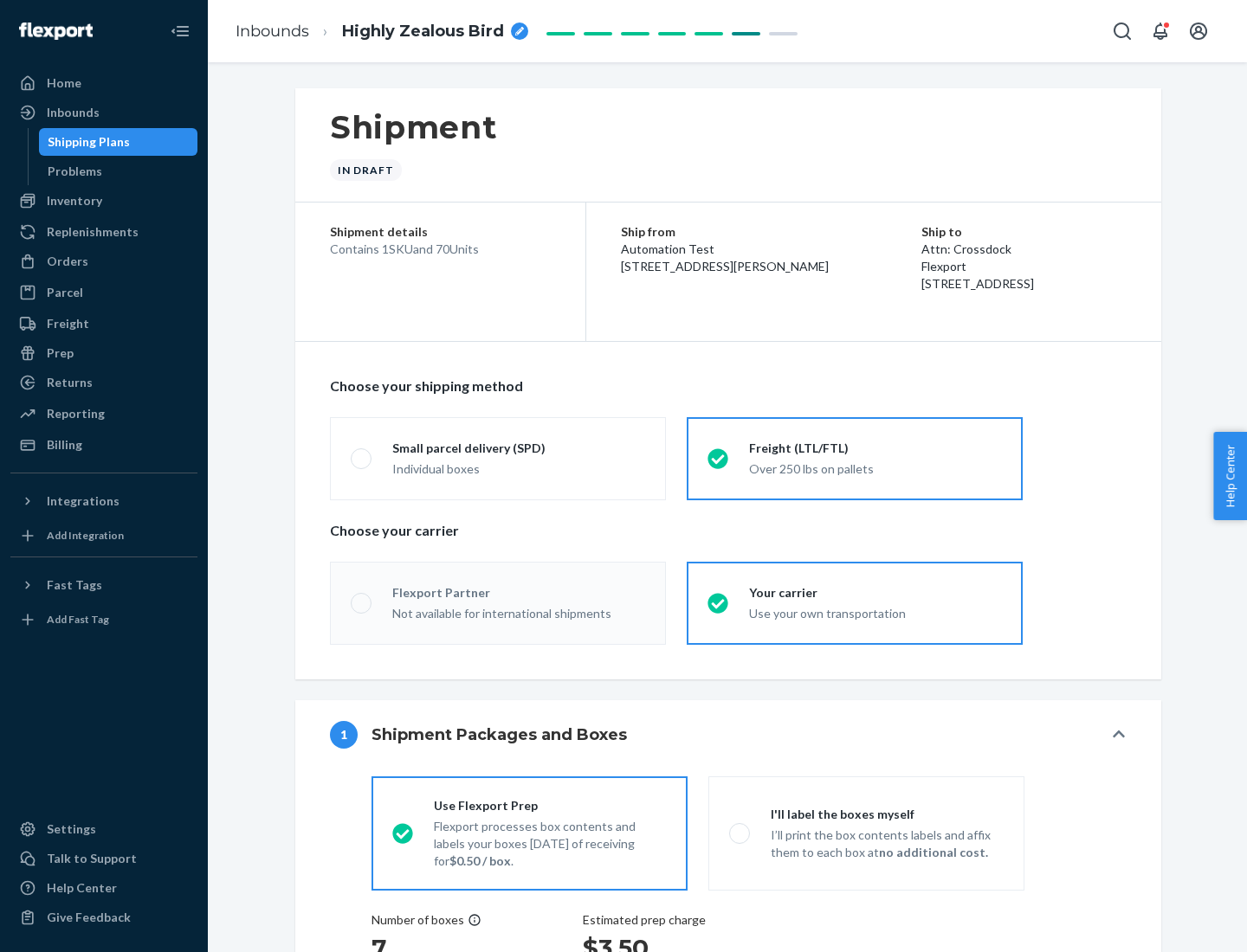
radio input "true"
radio input "false"
radio input "true"
radio input "false"
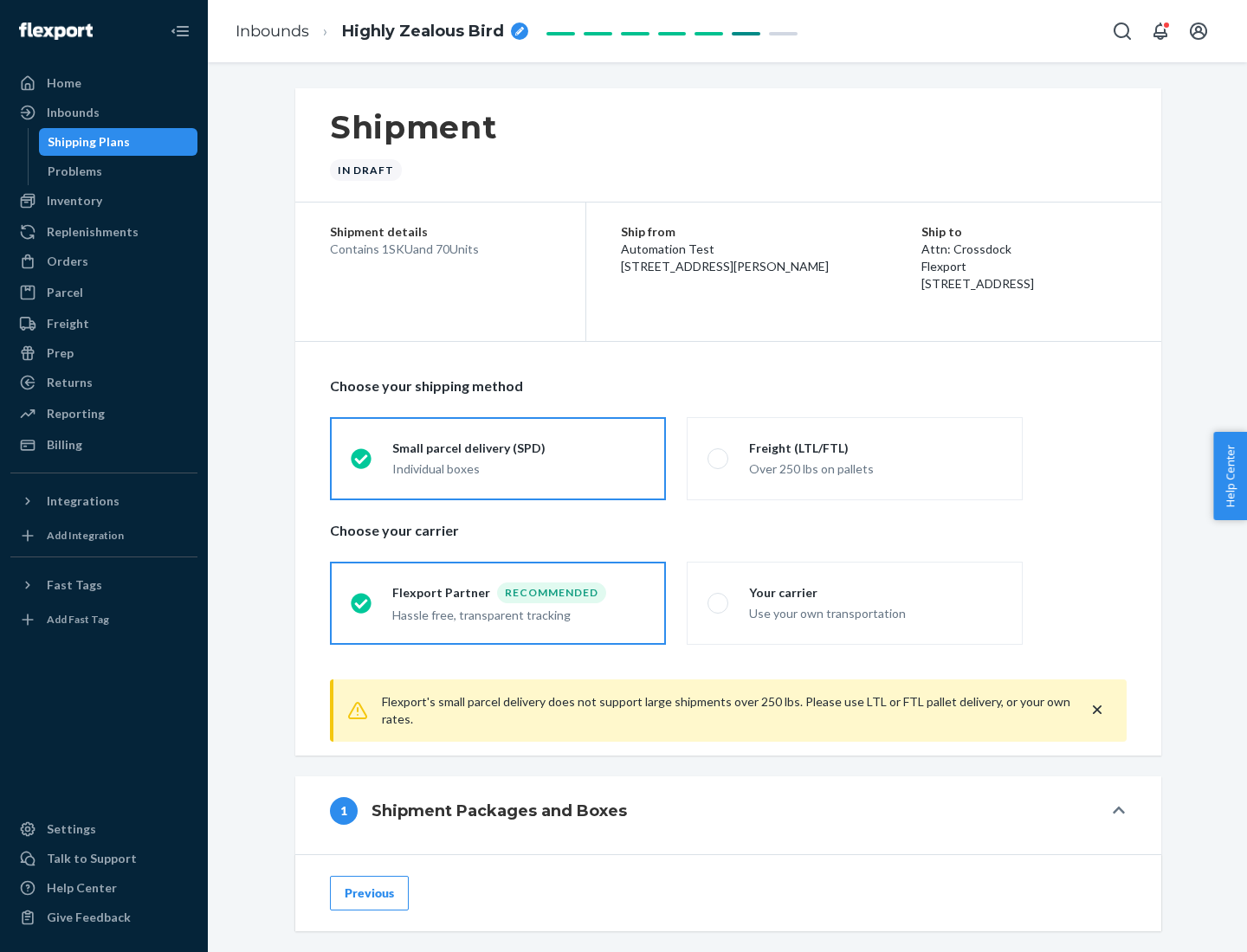
click at [854, 458] on div "Over 250 lbs on pallets" at bounding box center [875, 466] width 253 height 20
click at [719, 458] on input "Freight (LTL/FTL) Over 250 lbs on pallets" at bounding box center [713, 459] width 12 height 12
radio input "true"
radio input "false"
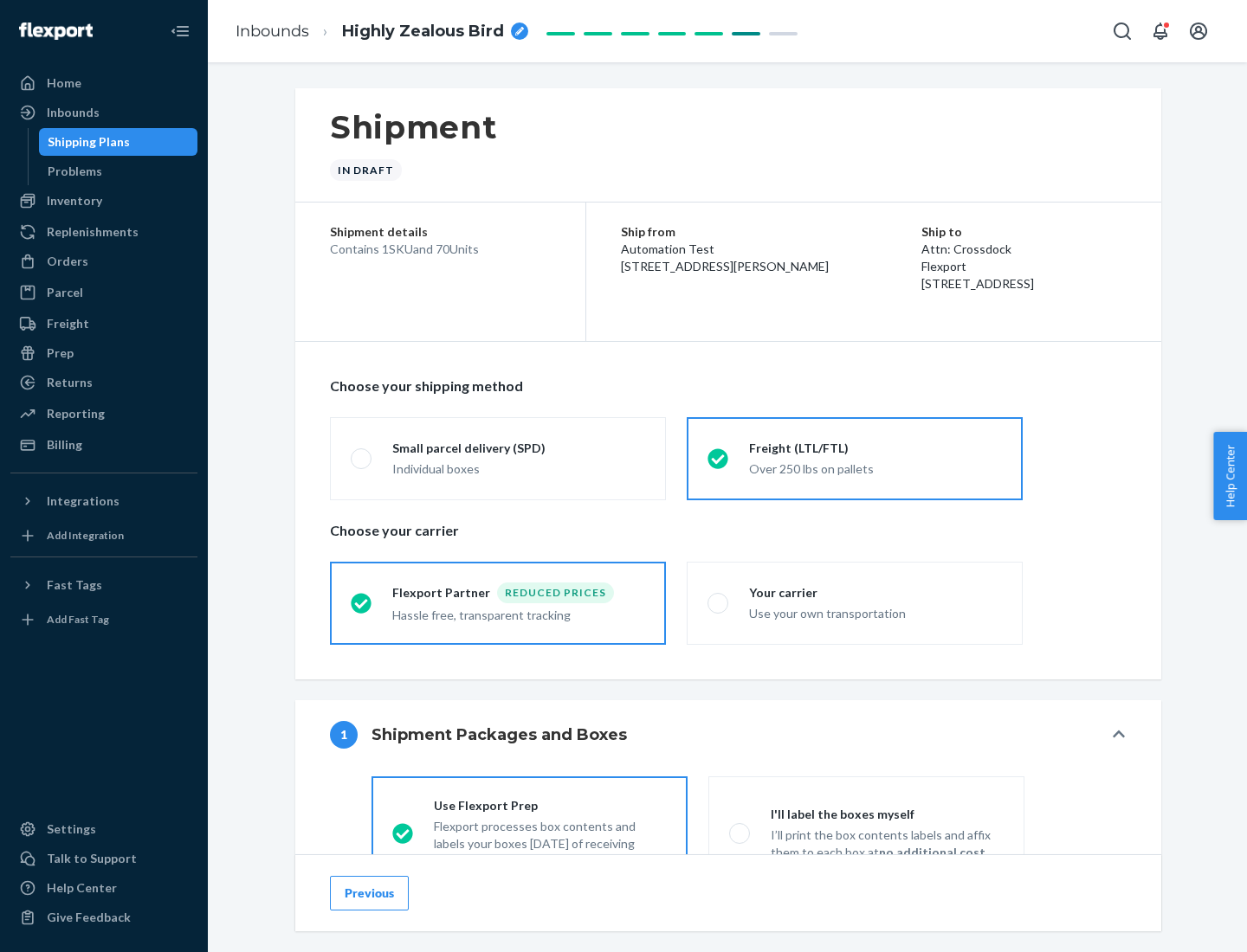
scroll to position [96, 0]
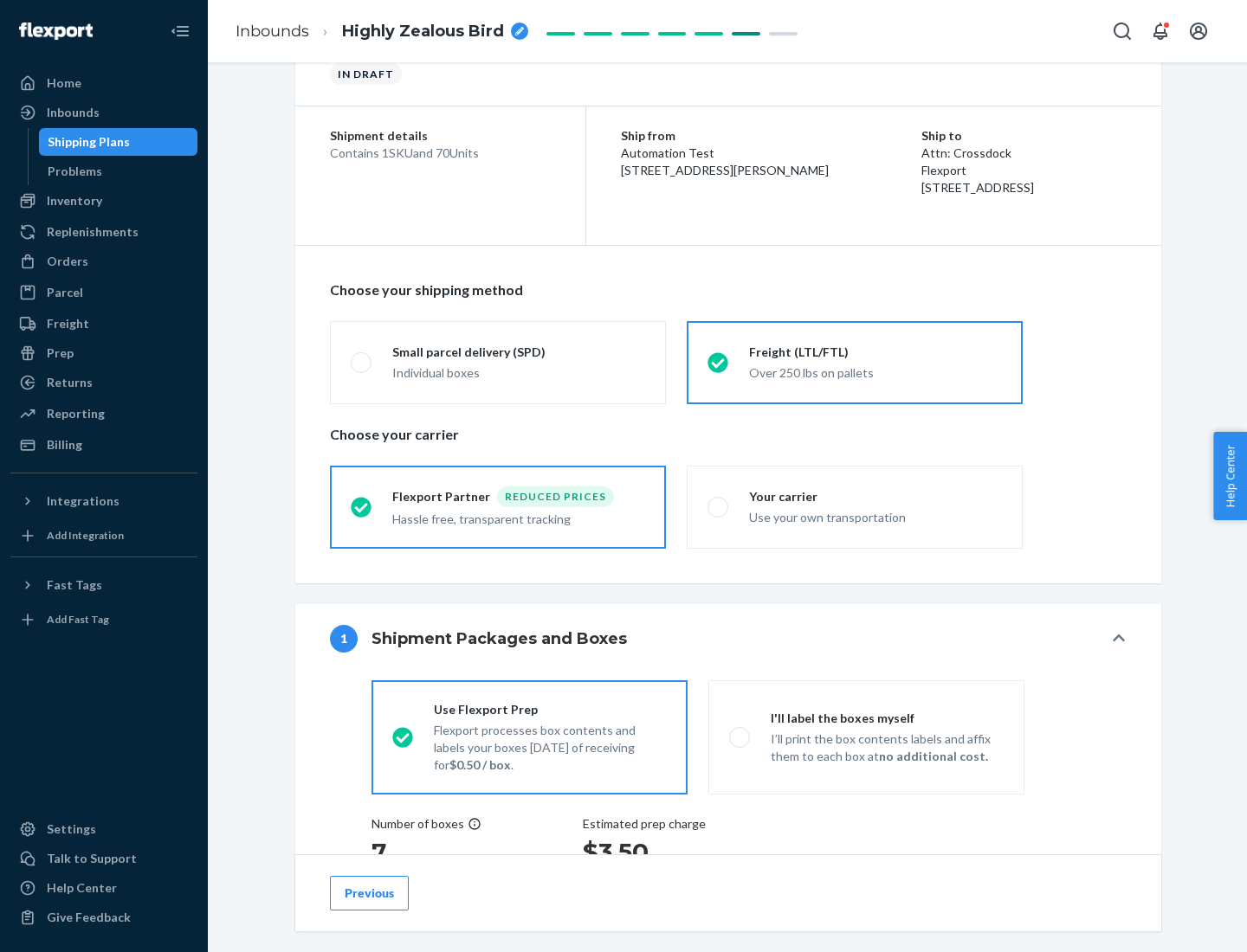
click at [854, 506] on div "Use your own transportation" at bounding box center [875, 515] width 253 height 20
click at [719, 506] on input "Your carrier Use your own transportation" at bounding box center [713, 507] width 12 height 12
radio input "true"
radio input "false"
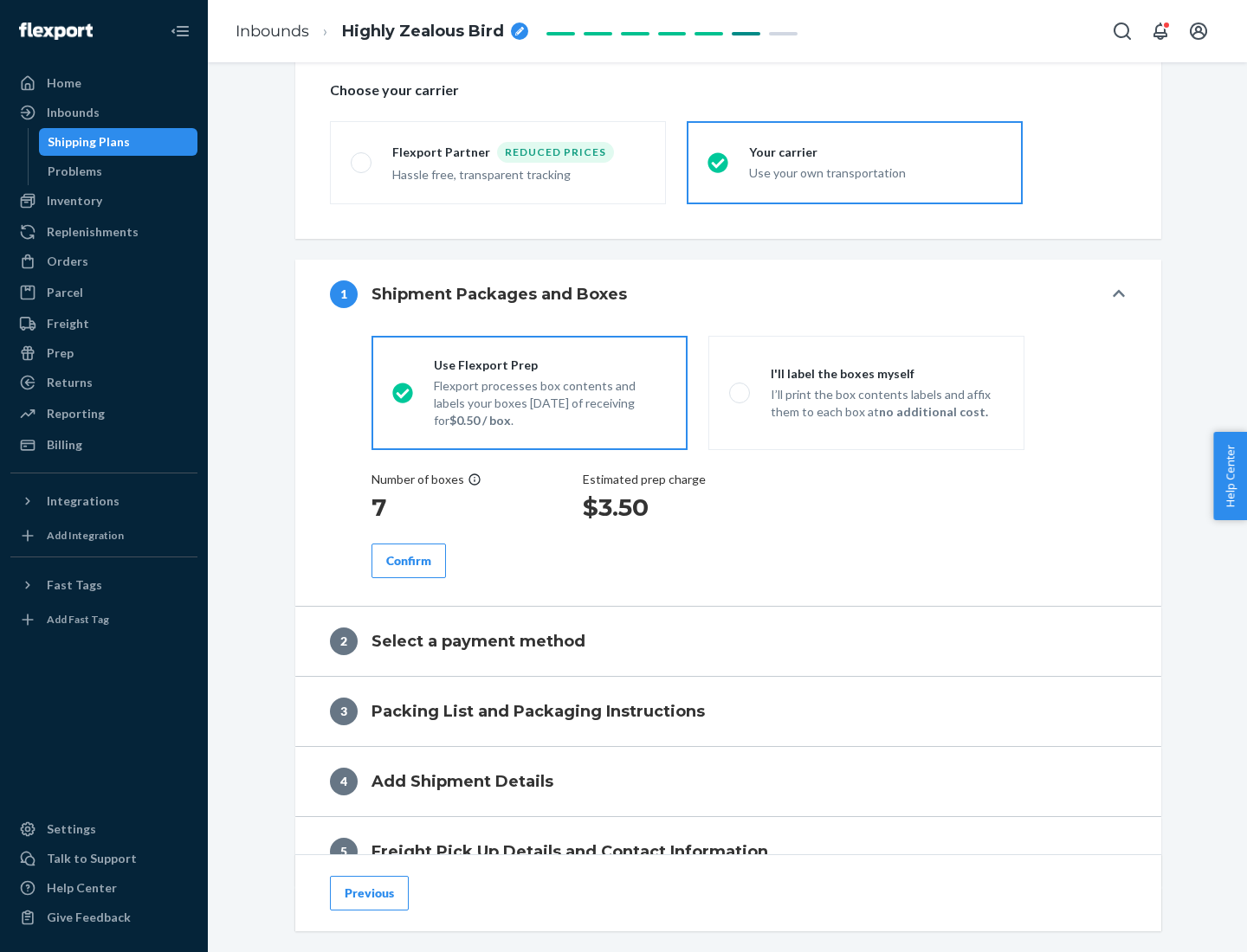
scroll to position [327, 0]
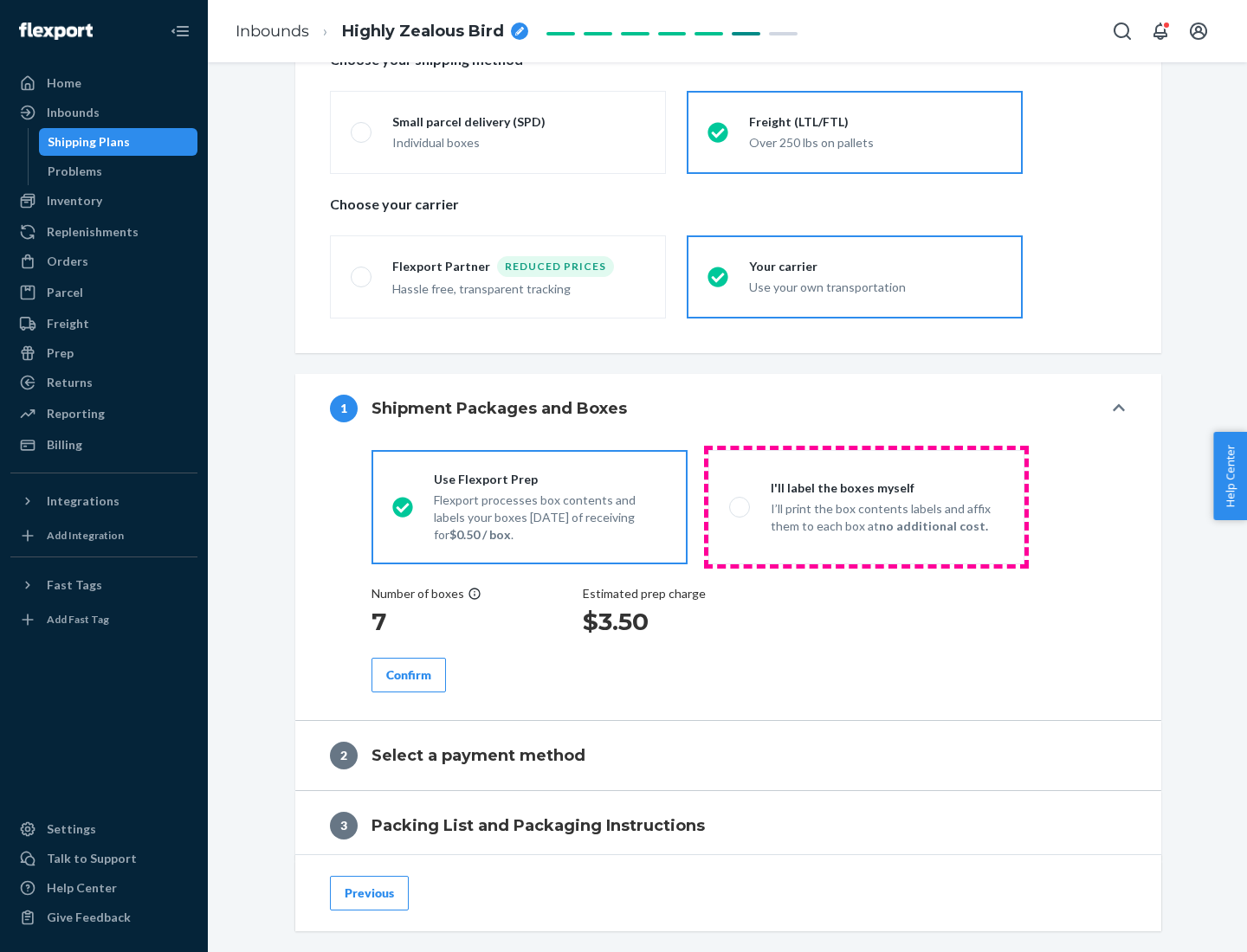
click at [866, 506] on p "I’ll print the box contents labels and affix them to each box at no additional …" at bounding box center [887, 518] width 233 height 35
click at [740, 506] on input "I'll label the boxes myself I’ll print the box contents labels and affix them t…" at bounding box center [735, 507] width 12 height 12
radio input "true"
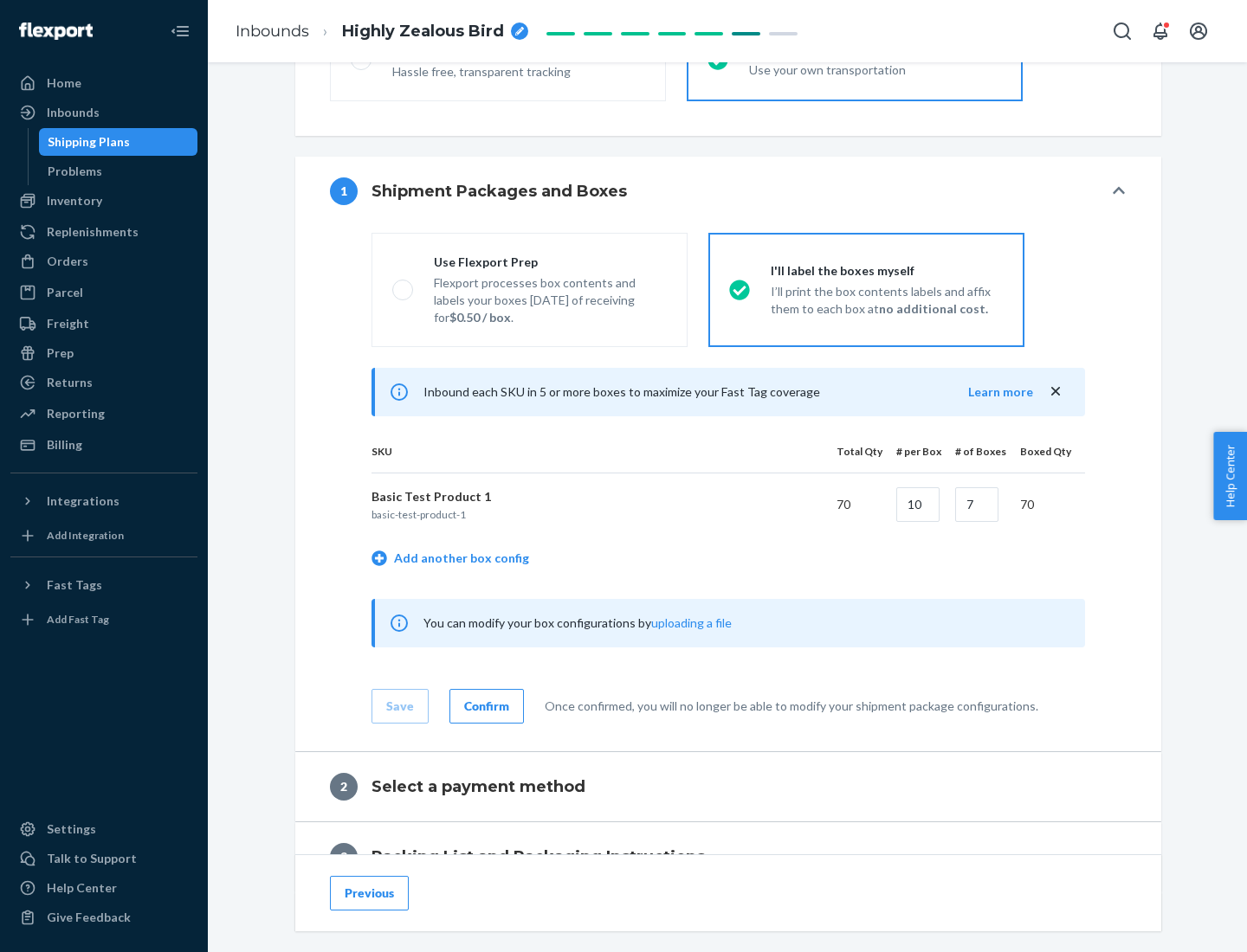
scroll to position [299, 0]
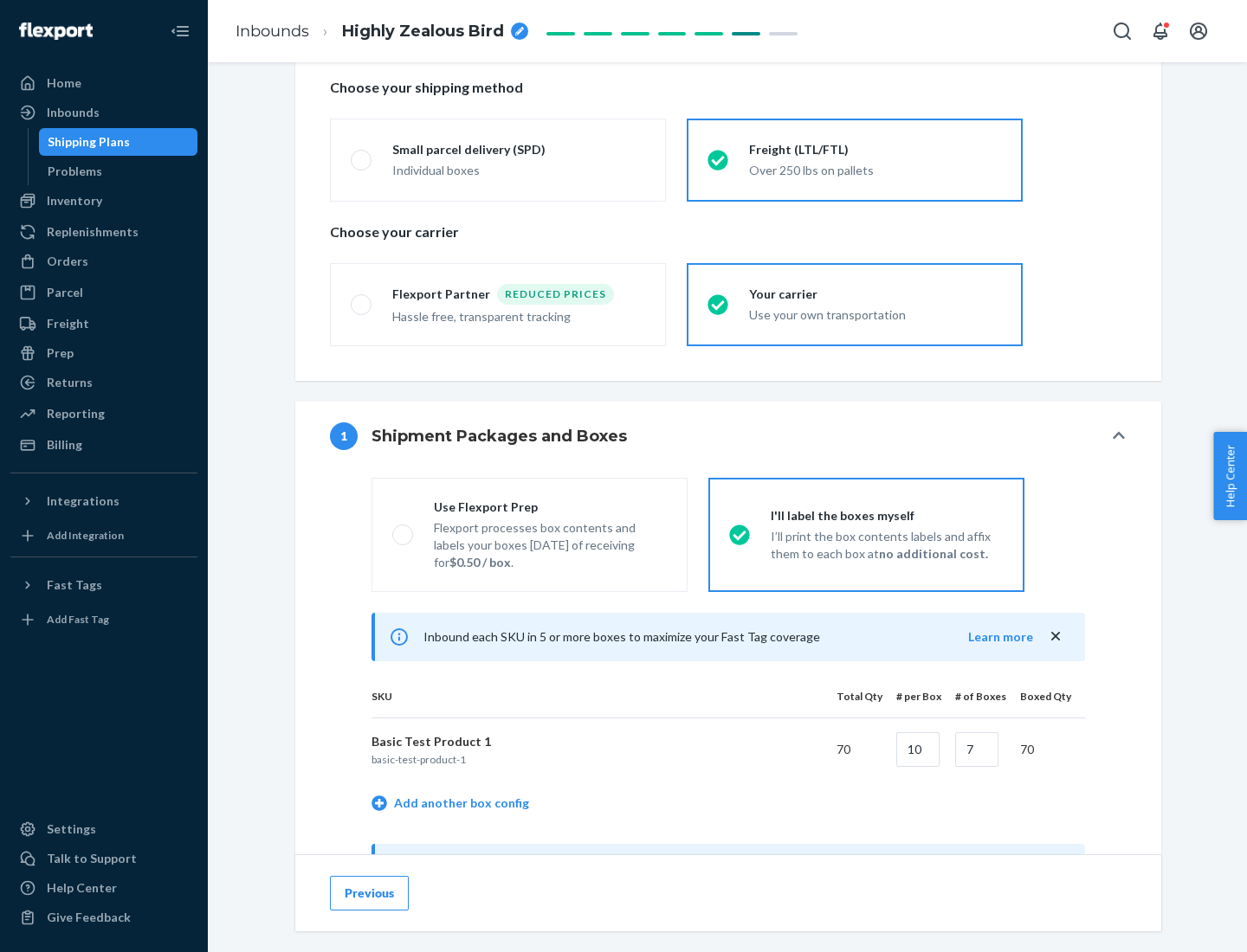
click at [550, 506] on div "Use Flexport Prep" at bounding box center [550, 507] width 233 height 17
click at [403, 528] on input "Use Flexport Prep Flexport processes box contents and labels your boxes [DATE] …" at bounding box center [398, 534] width 12 height 12
radio input "true"
radio input "false"
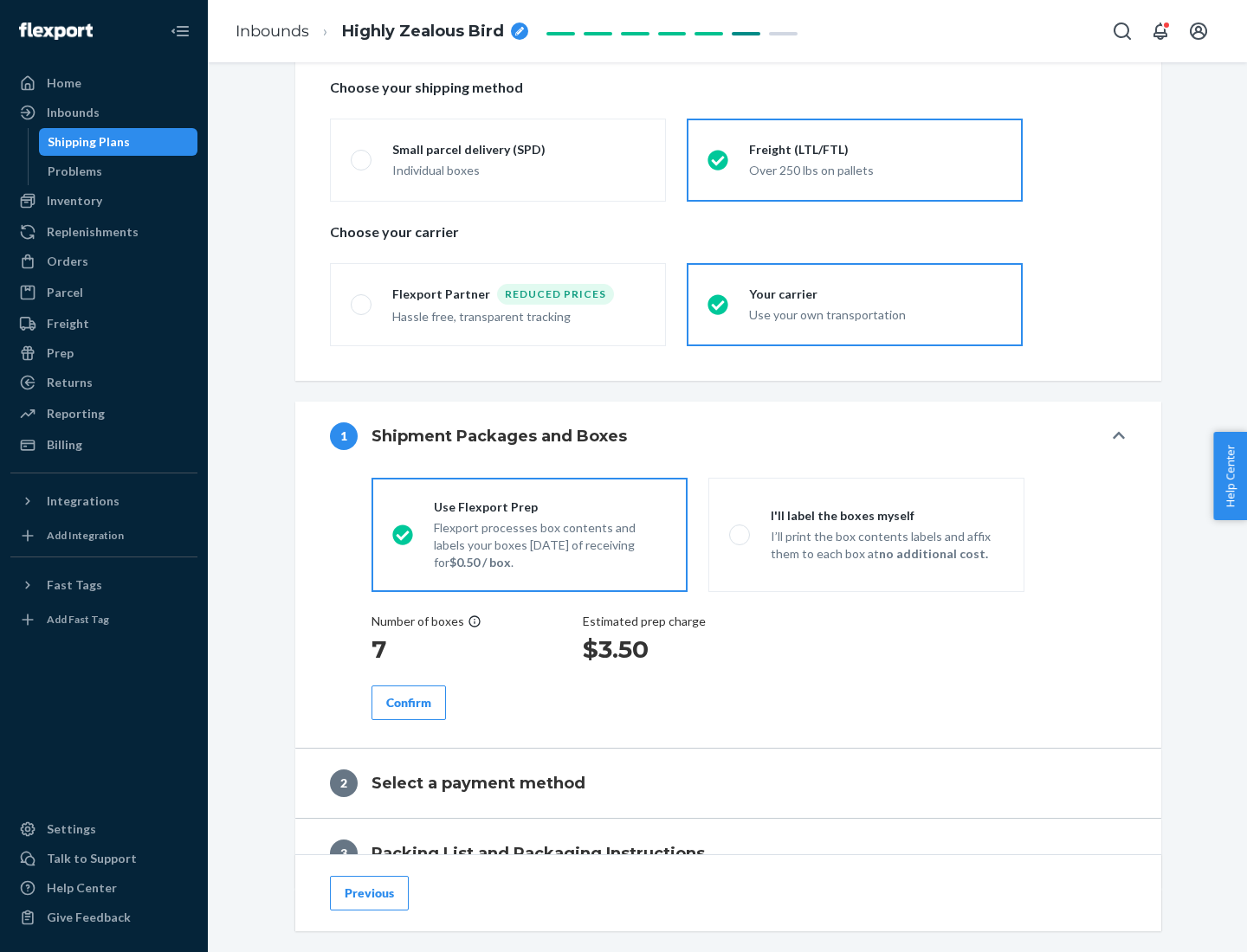
scroll to position [494, 0]
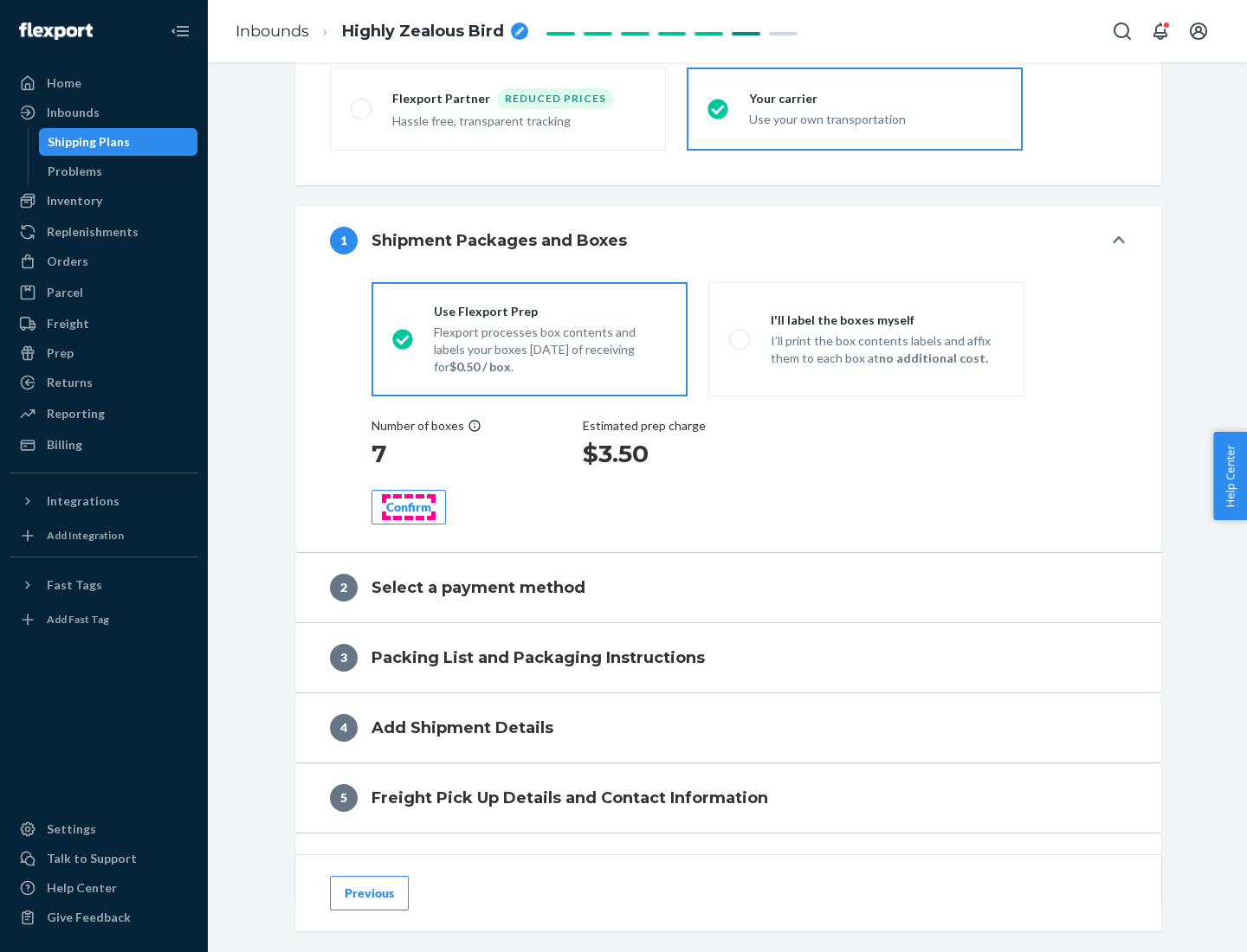
click at [408, 506] on div "Confirm" at bounding box center [408, 507] width 45 height 17
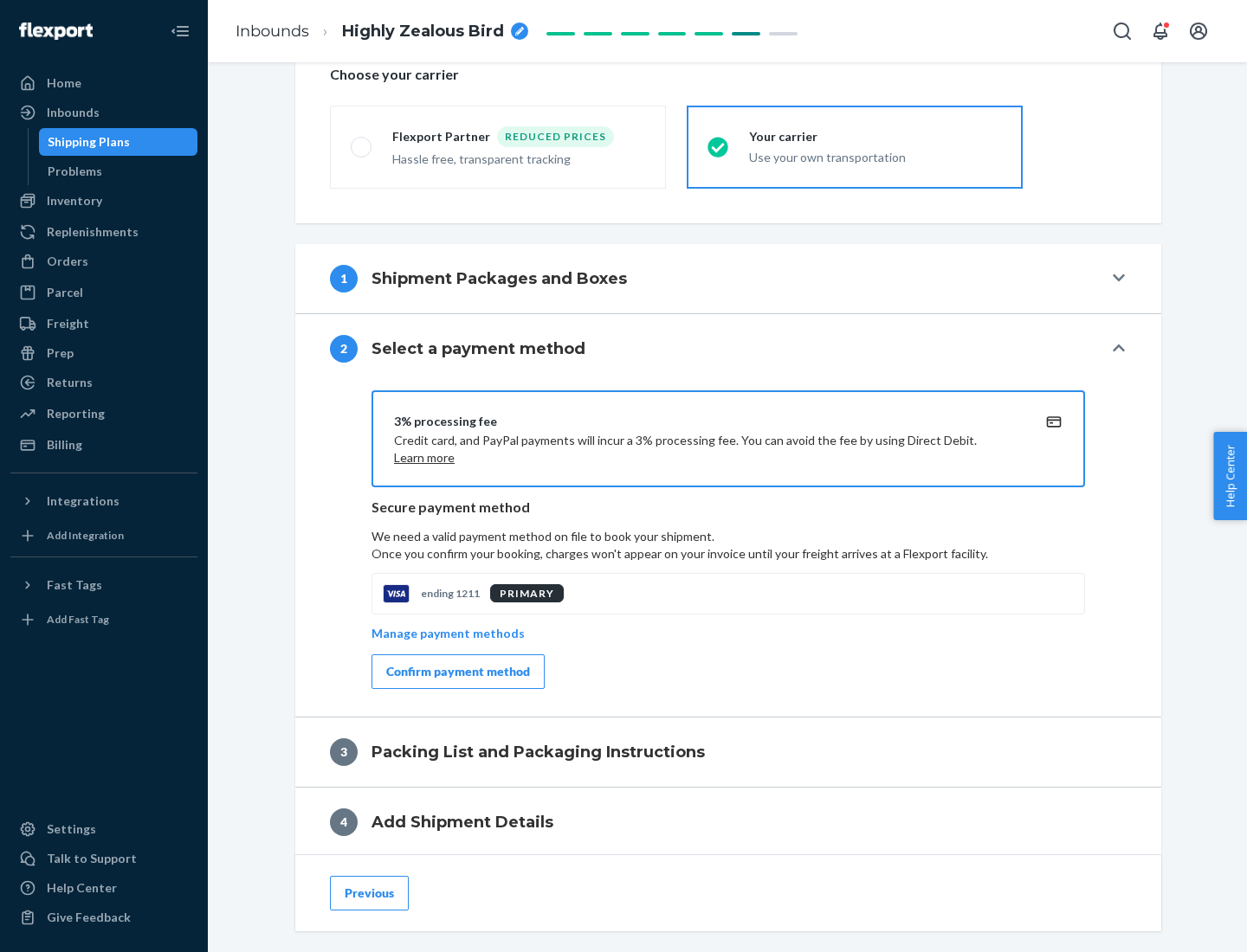
scroll to position [620, 0]
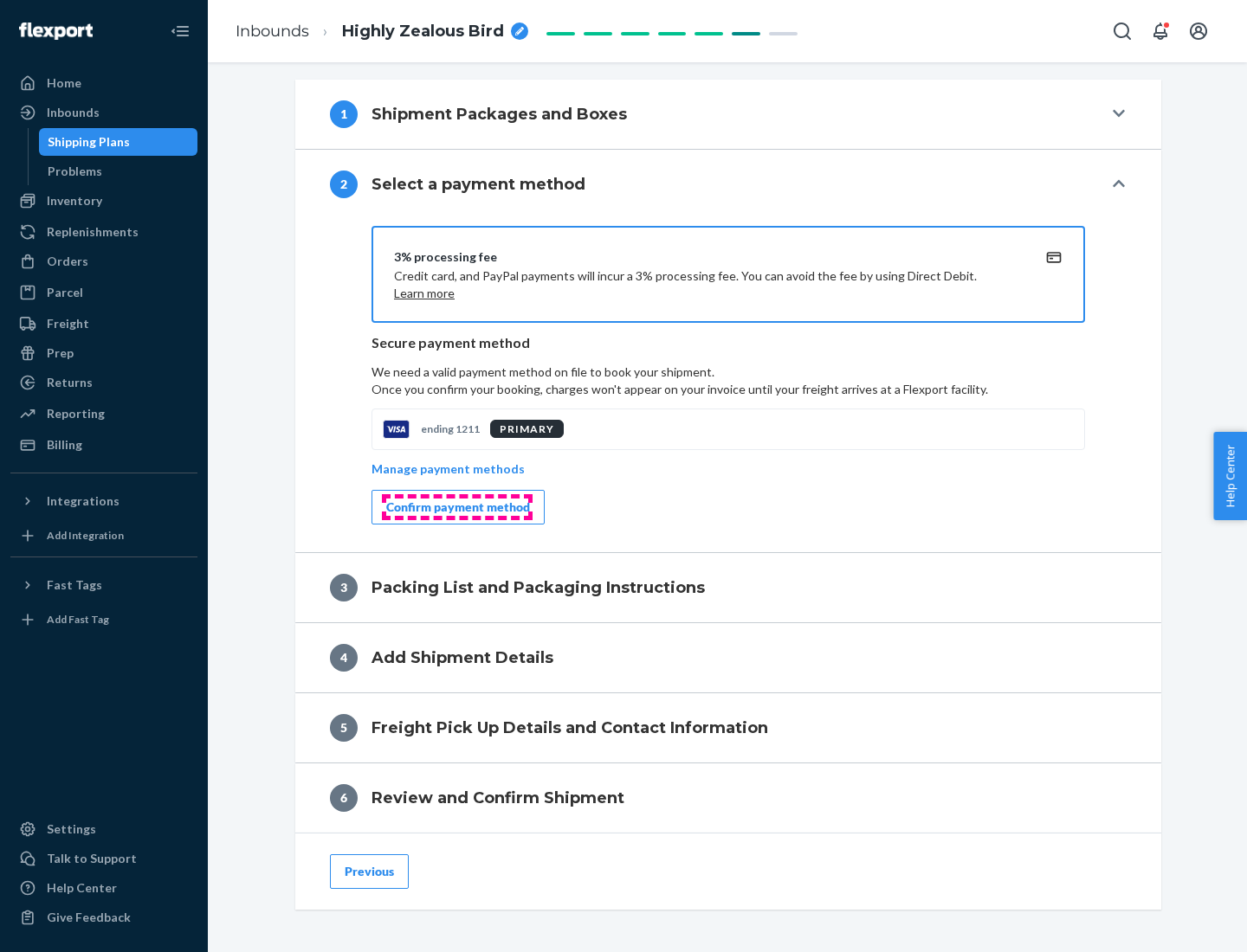
click at [456, 507] on div "Confirm payment method" at bounding box center [458, 507] width 144 height 17
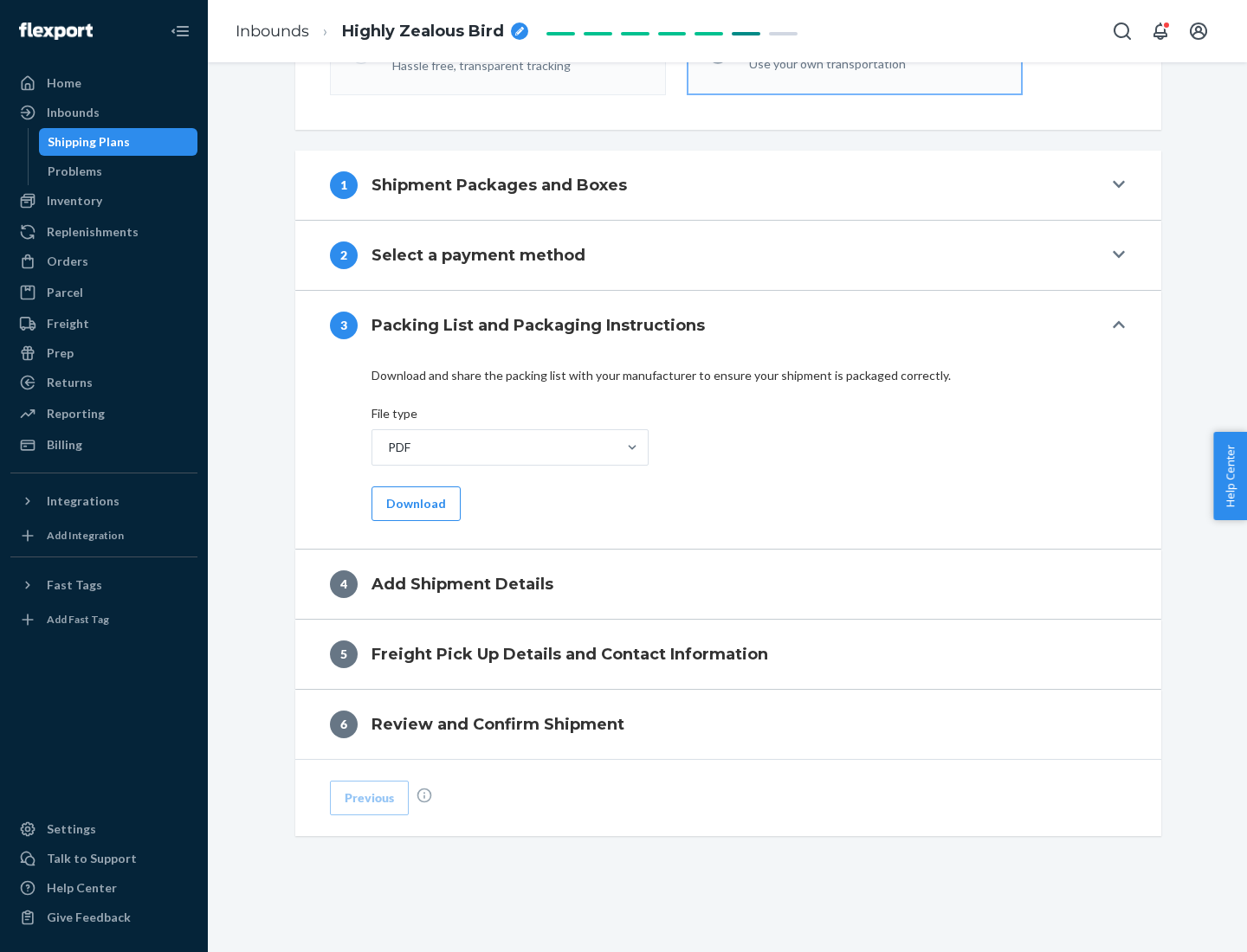
scroll to position [546, 0]
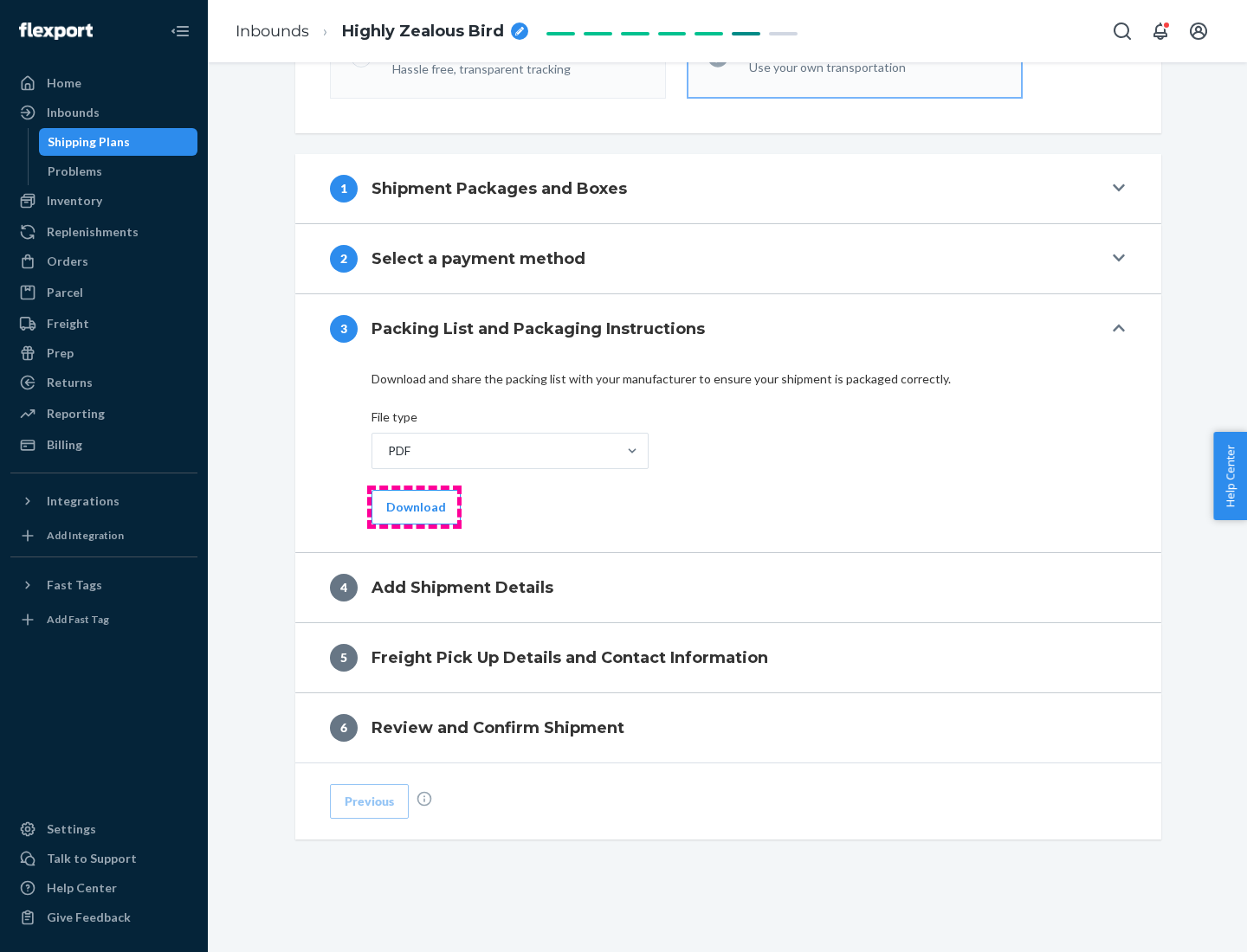
click at [414, 506] on button "Download" at bounding box center [416, 507] width 89 height 35
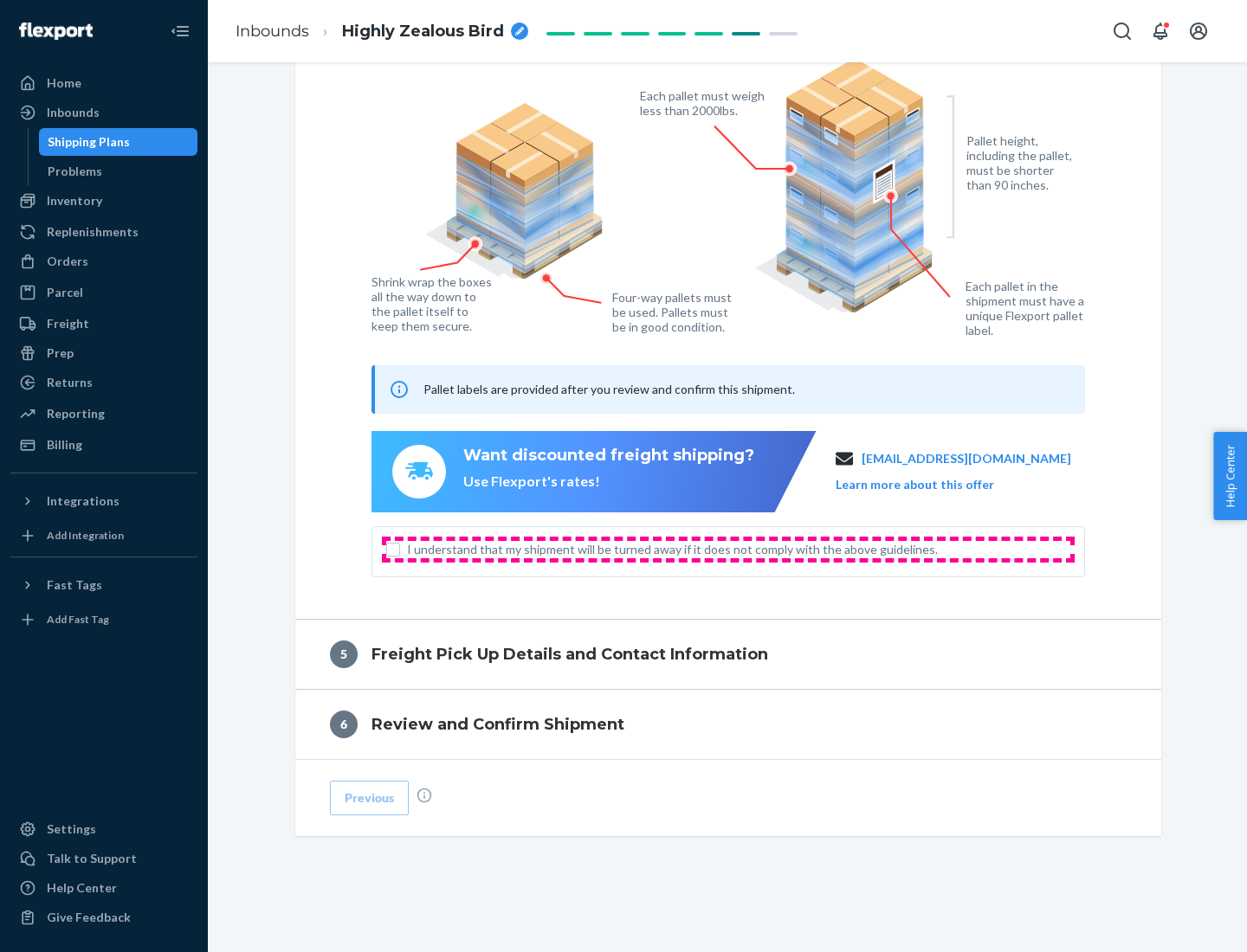
click at [728, 549] on span "I understand that my shipment will be turned away if it does not comply with th…" at bounding box center [739, 550] width 663 height 17
click at [400, 549] on input "I understand that my shipment will be turned away if it does not comply with th…" at bounding box center [393, 550] width 14 height 14
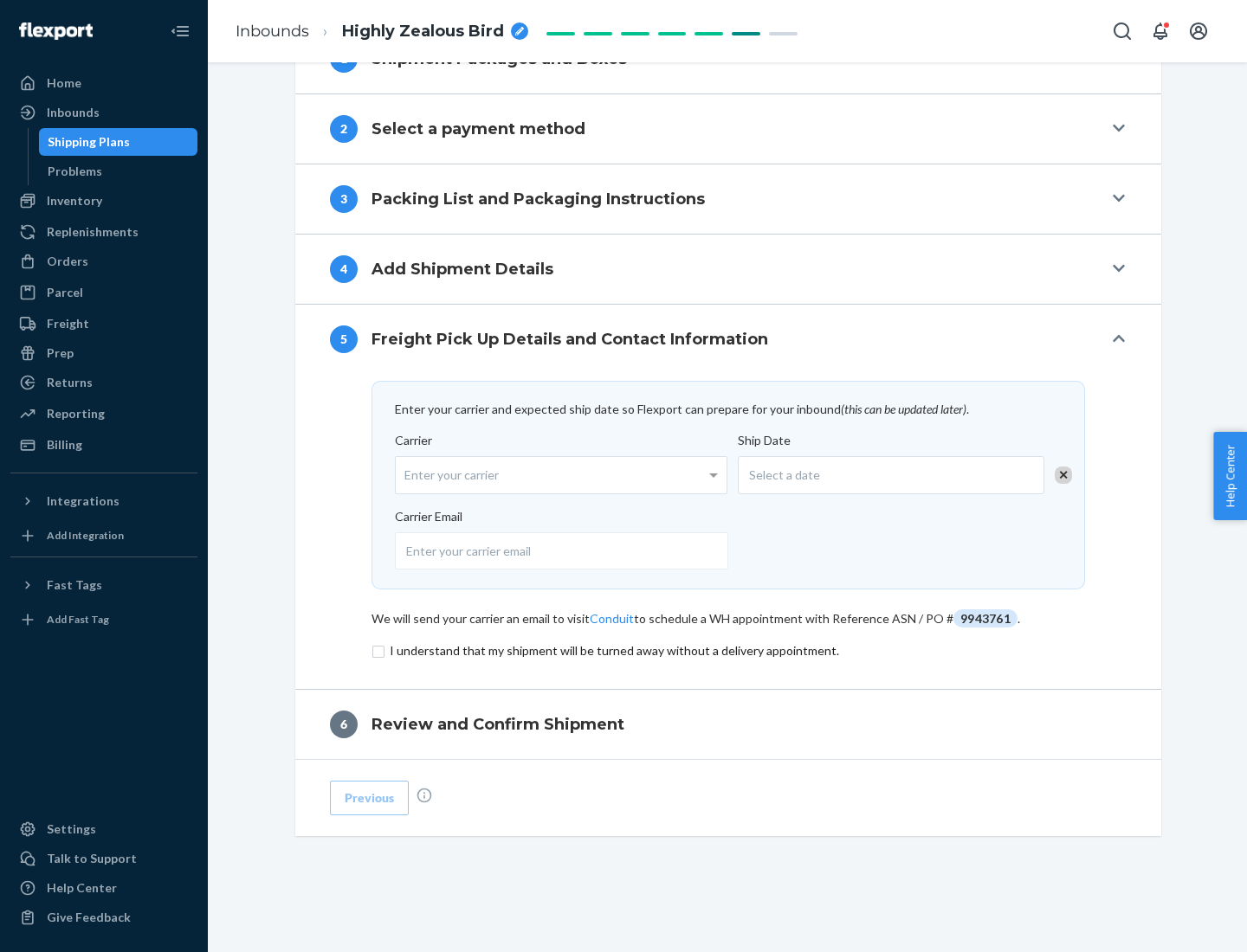
scroll to position [676, 0]
click at [728, 650] on input "checkbox" at bounding box center [728, 651] width 714 height 20
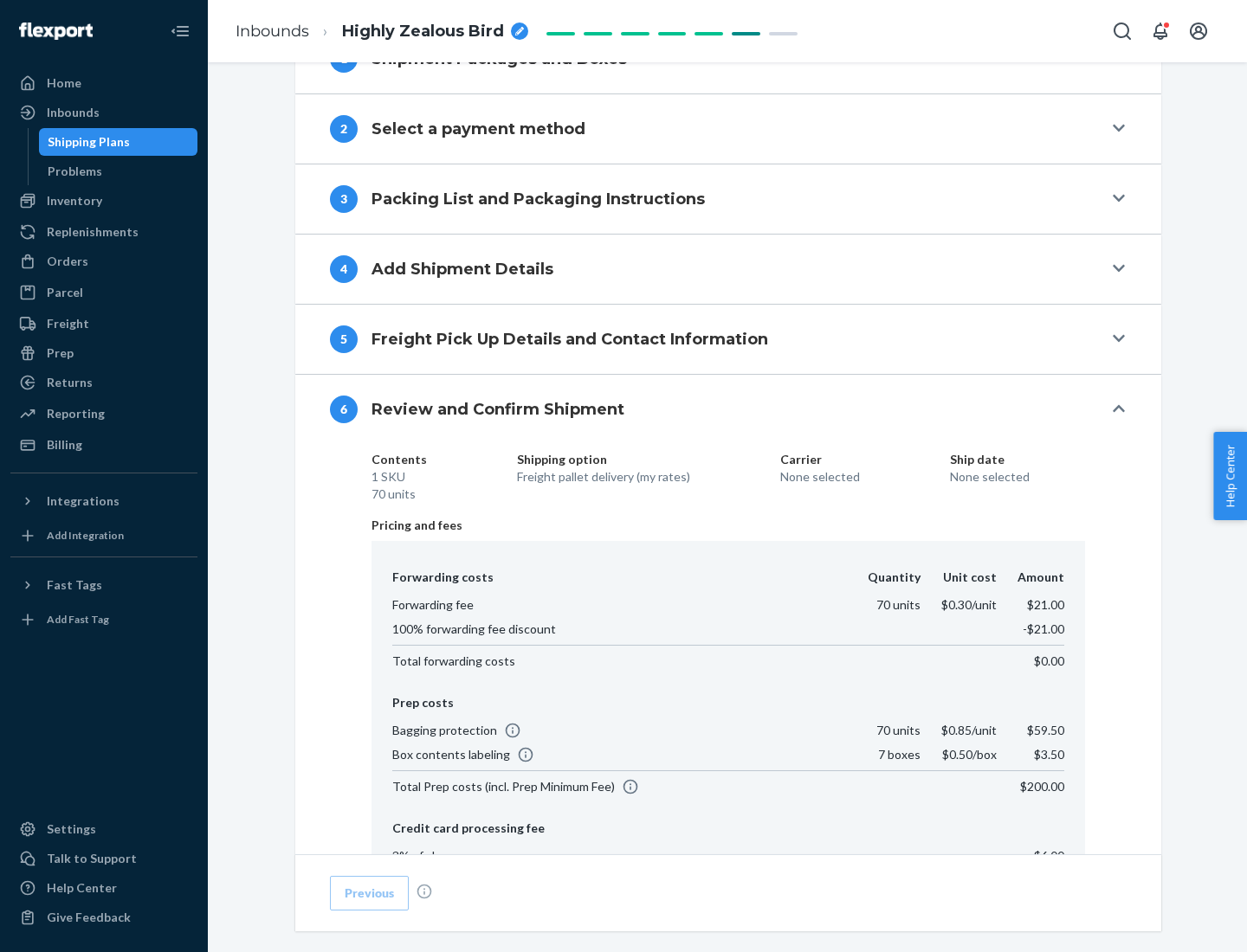
scroll to position [923, 0]
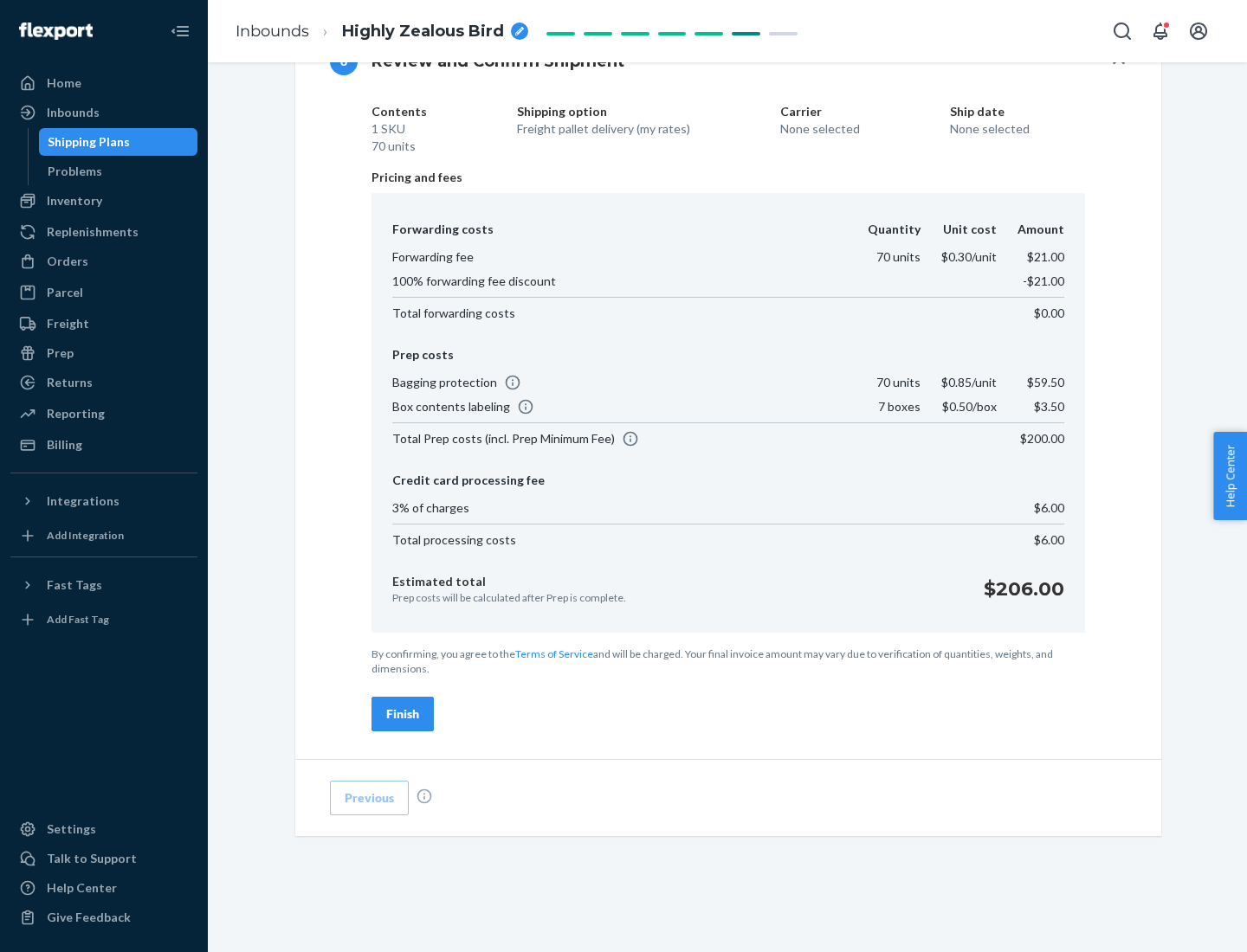
click at [402, 714] on div "Finish" at bounding box center [402, 714] width 33 height 17
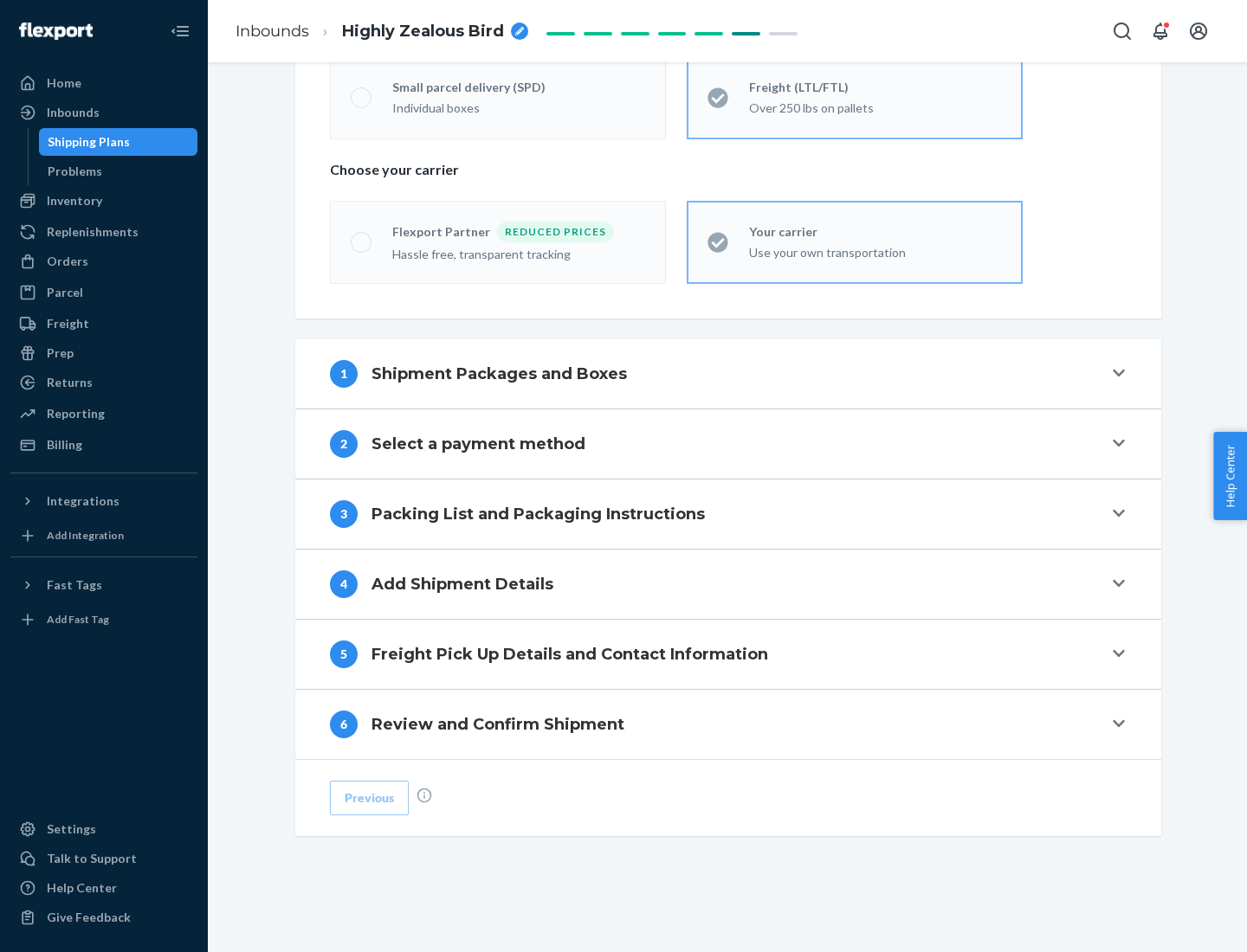
scroll to position [361, 0]
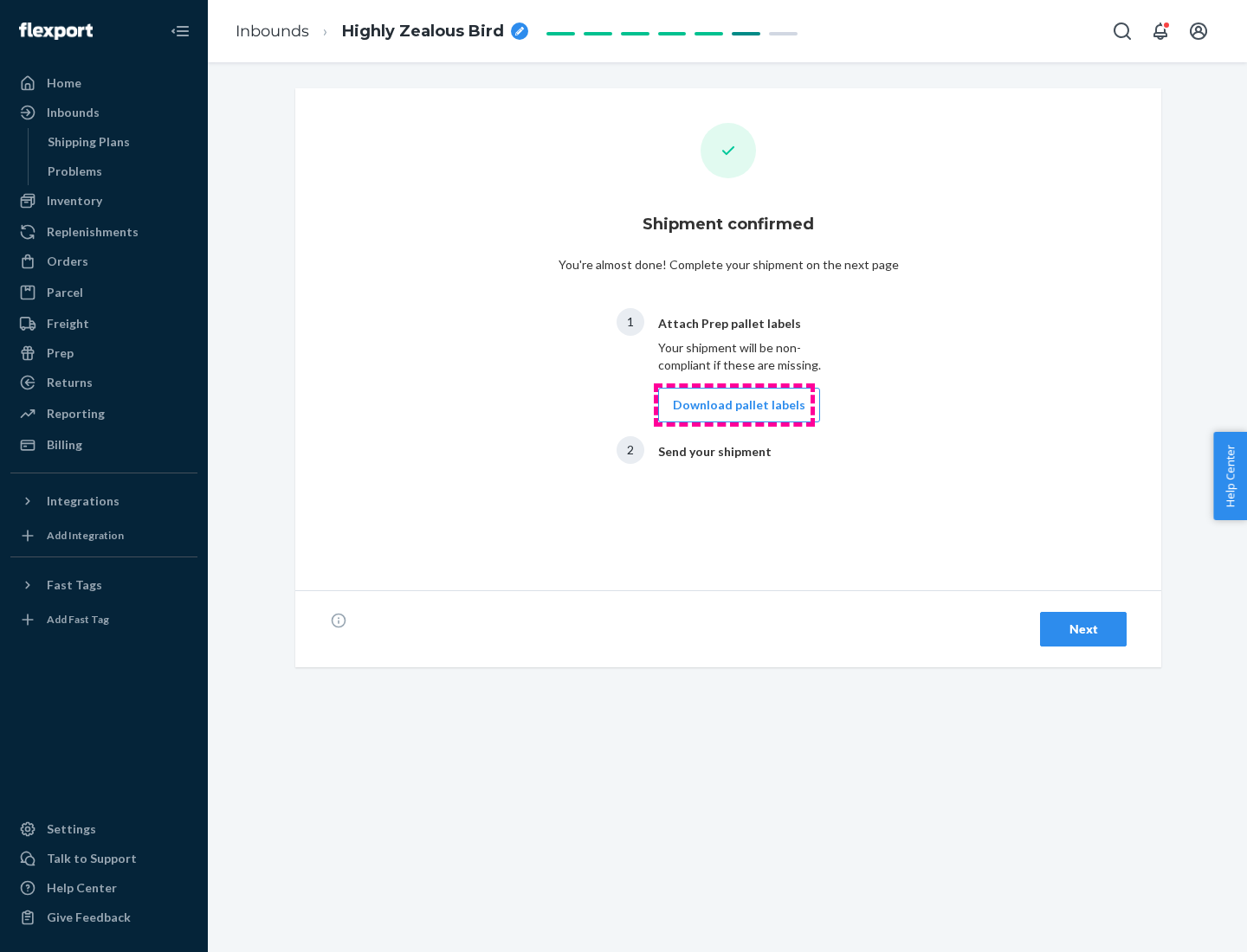
click at [734, 405] on button "Download pallet labels" at bounding box center [739, 405] width 162 height 35
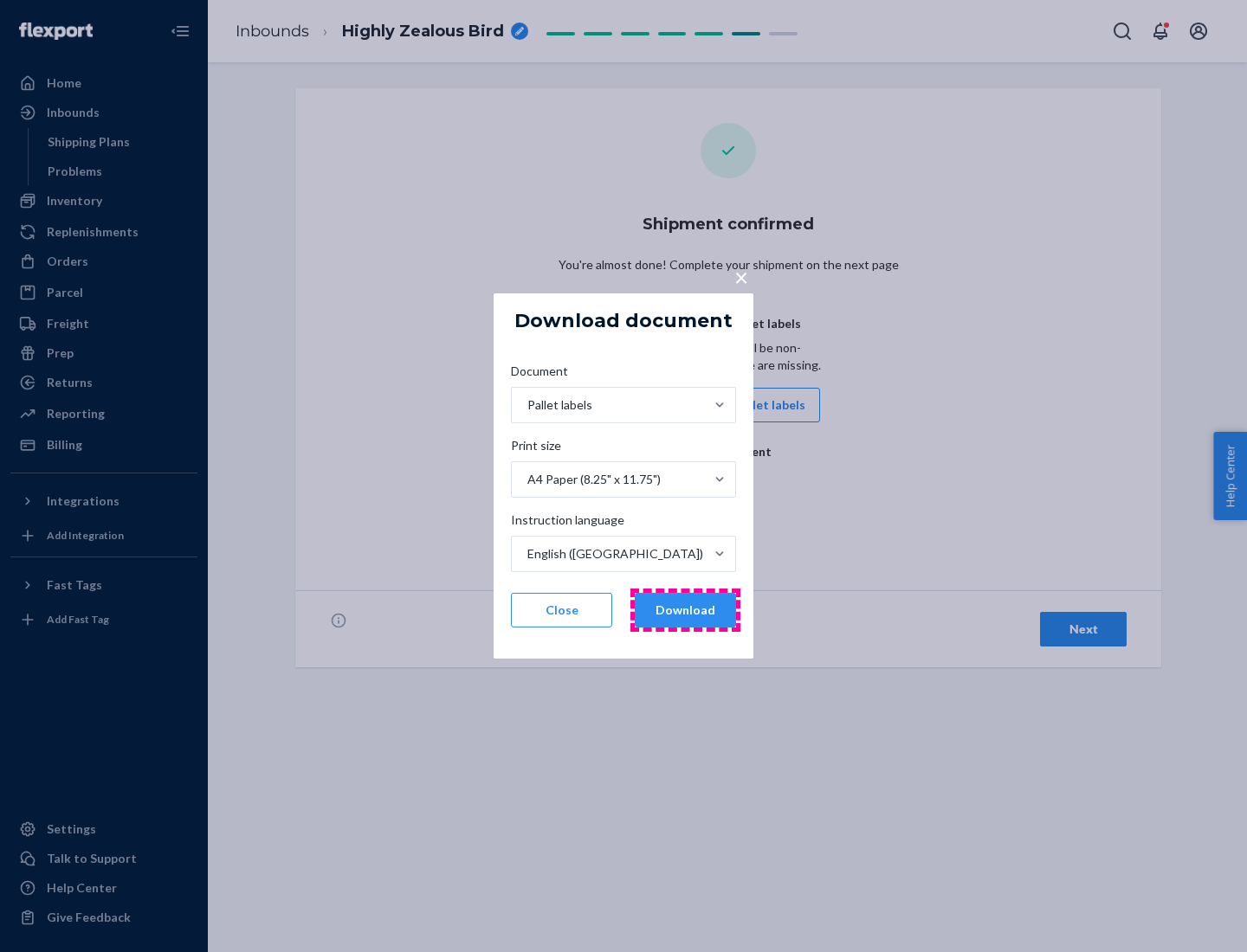
click at [685, 610] on button "Download" at bounding box center [685, 611] width 101 height 35
click at [740, 276] on span "×" at bounding box center [741, 277] width 14 height 29
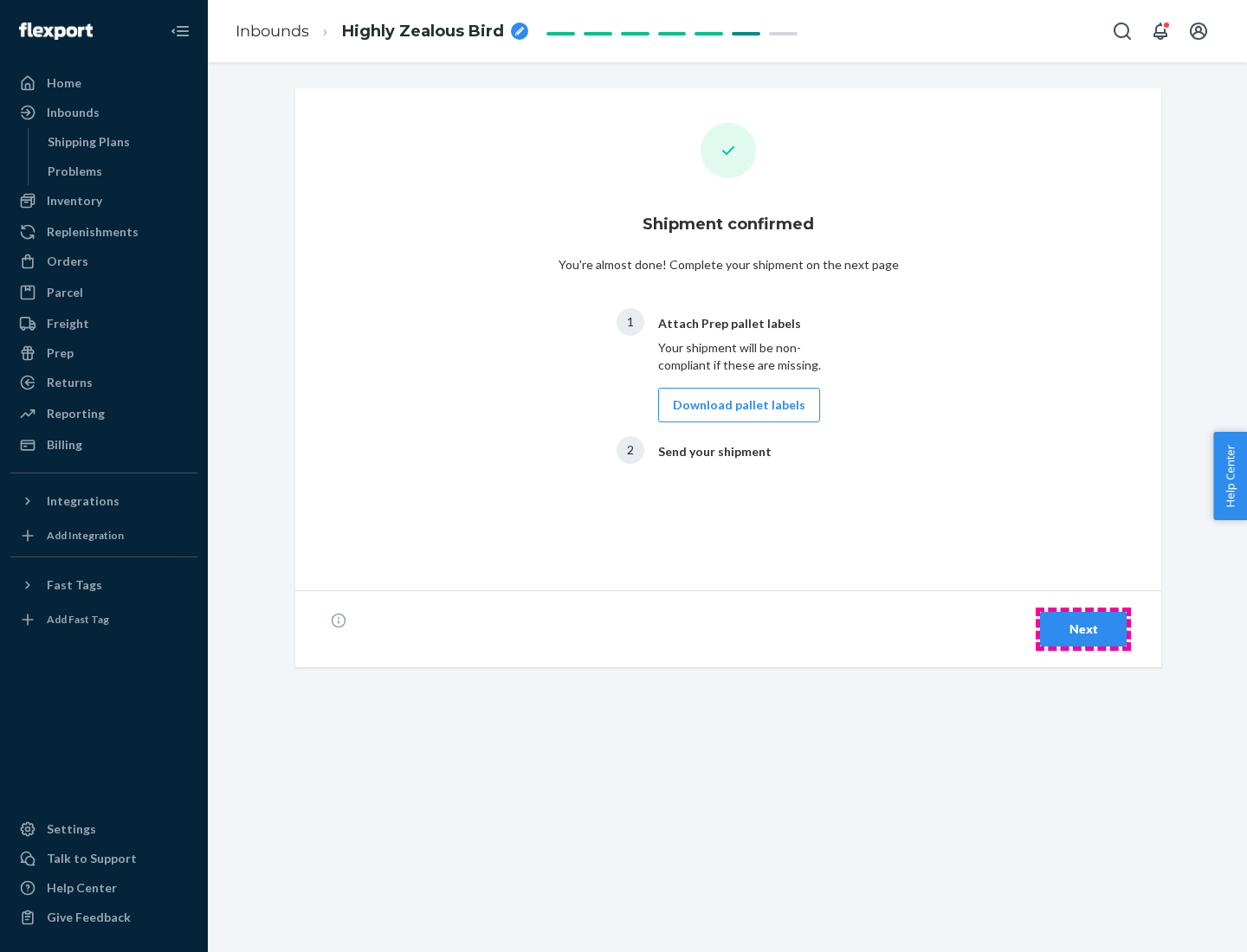
click at [1083, 629] on div "Next" at bounding box center [1082, 629] width 57 height 17
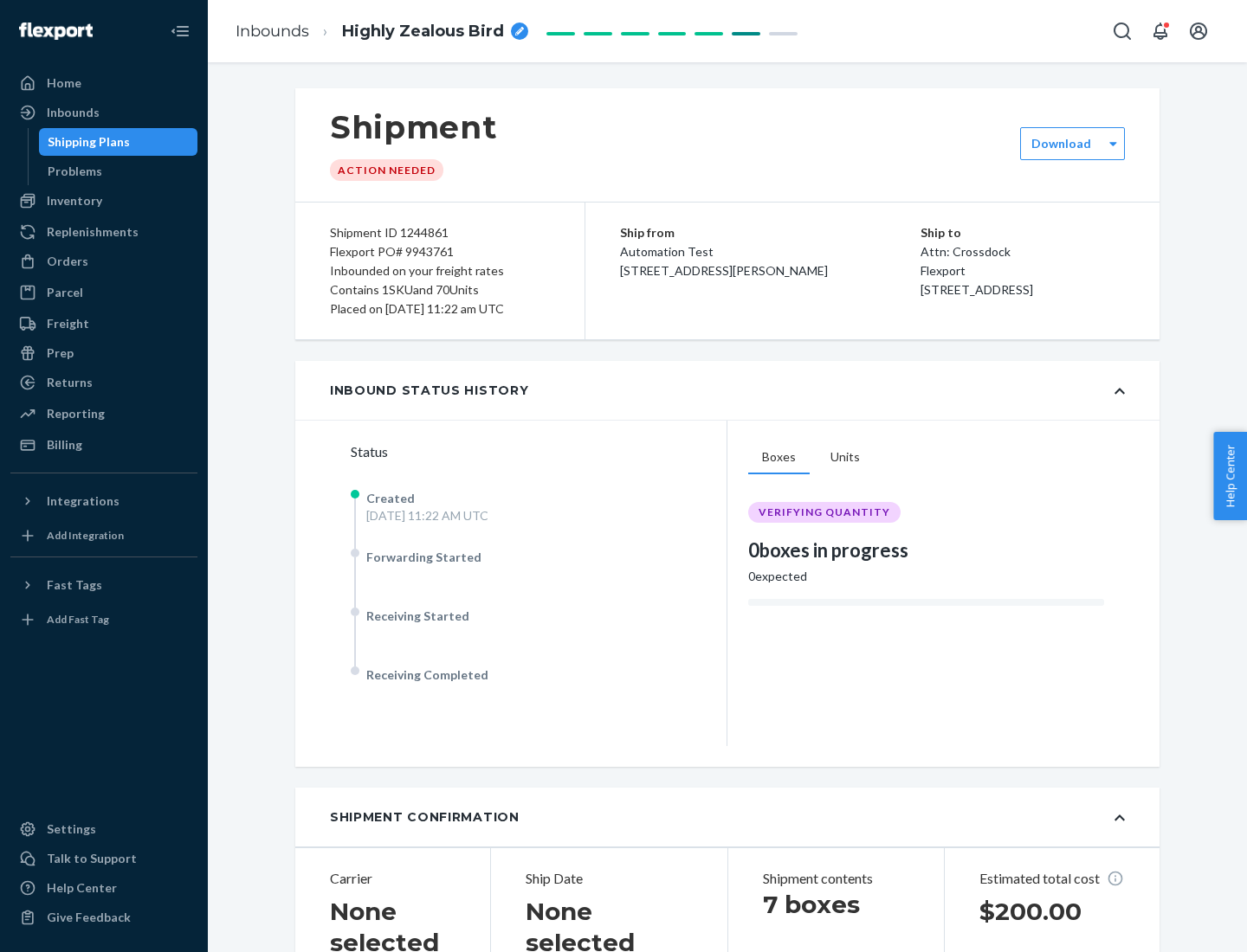
scroll to position [371, 0]
